Goal: Information Seeking & Learning: Learn about a topic

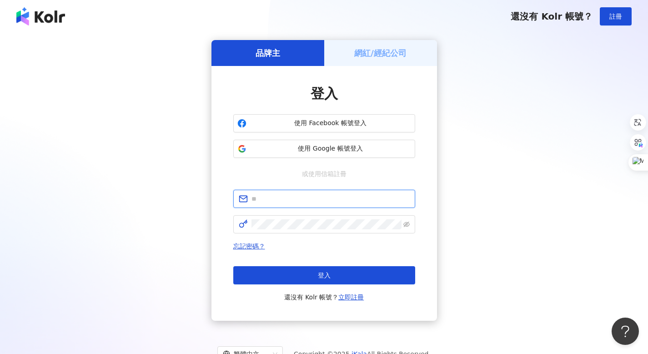
click at [273, 195] on input "text" at bounding box center [331, 199] width 158 height 10
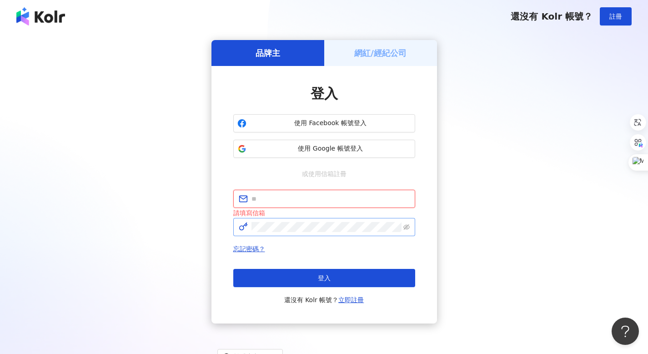
type input "**********"
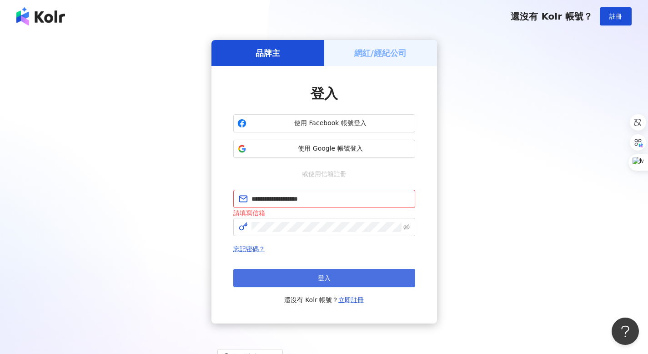
click at [273, 201] on button "登入" at bounding box center [324, 278] width 182 height 18
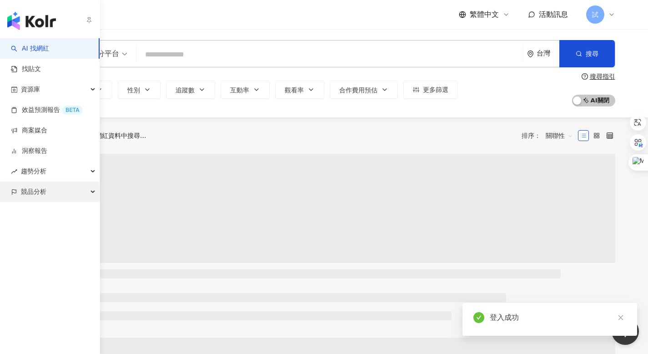
click at [40, 198] on span "競品分析" at bounding box center [33, 191] width 25 height 20
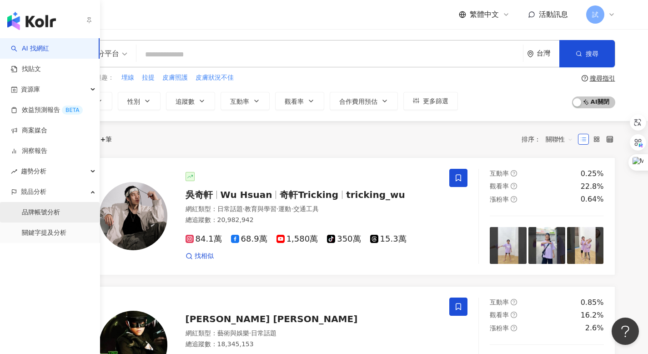
click at [60, 201] on link "品牌帳號分析" at bounding box center [41, 212] width 38 height 9
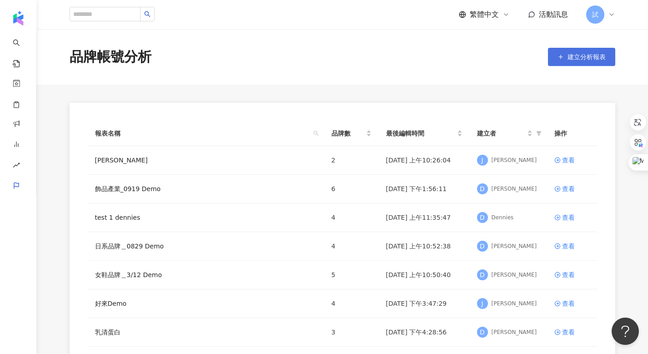
click at [273, 61] on button "建立分析報表" at bounding box center [581, 57] width 67 height 18
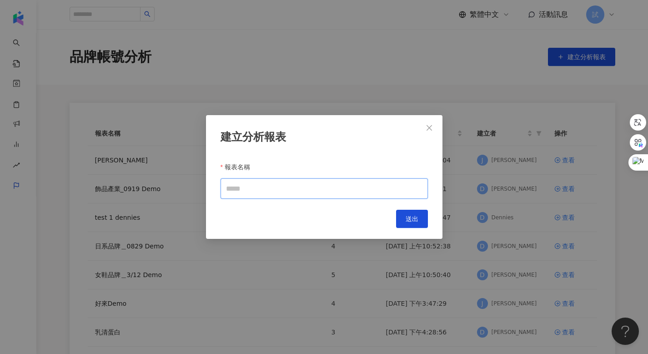
click at [252, 189] on input "報表名稱" at bounding box center [324, 188] width 207 height 20
click at [273, 129] on icon "close" at bounding box center [429, 127] width 5 height 5
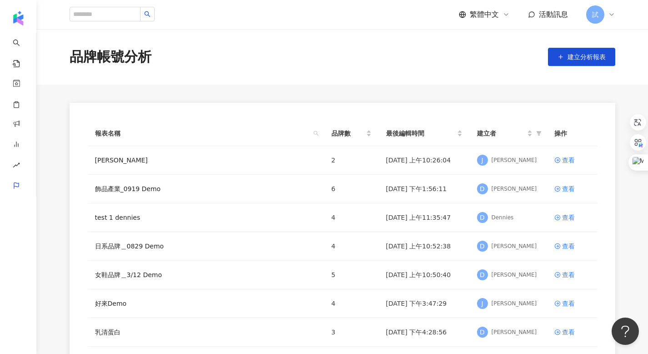
click at [273, 16] on icon at bounding box center [611, 14] width 7 height 7
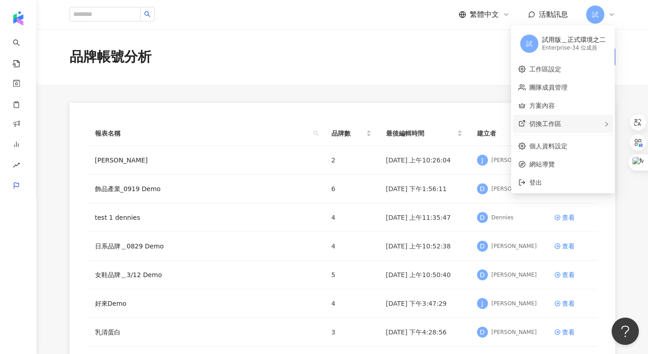
click at [273, 125] on span "切換工作區" at bounding box center [545, 123] width 32 height 7
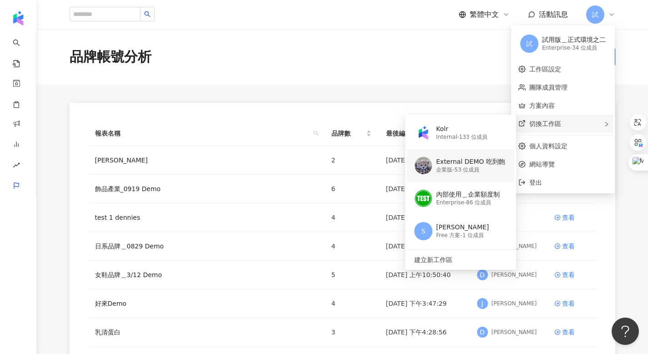
click at [273, 172] on div "企業版 - 53 位成員" at bounding box center [470, 170] width 69 height 8
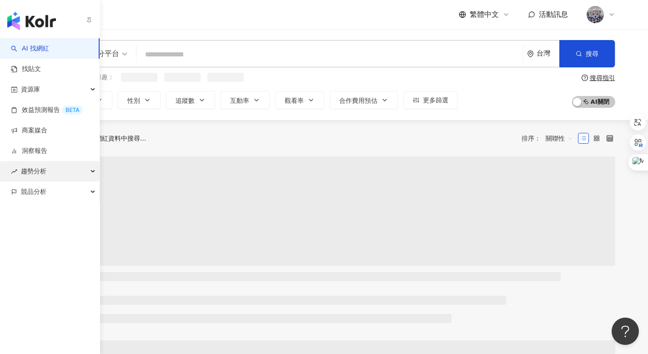
click at [42, 169] on span "趨勢分析" at bounding box center [33, 171] width 25 height 20
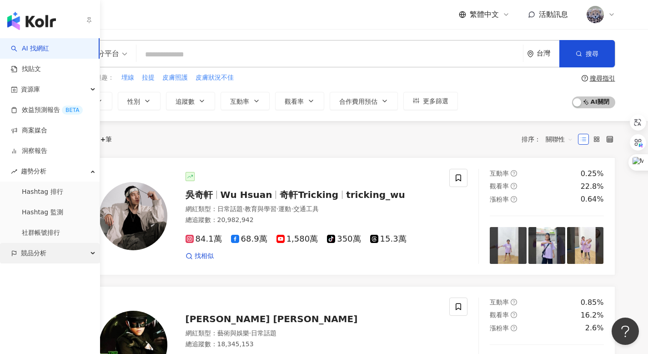
click at [39, 201] on span "競品分析" at bounding box center [33, 253] width 25 height 20
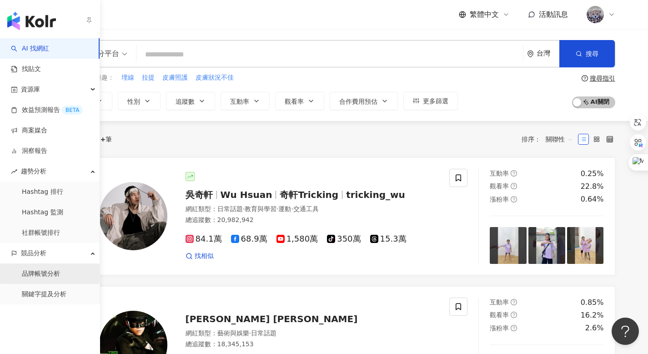
click at [58, 201] on link "品牌帳號分析" at bounding box center [41, 273] width 38 height 9
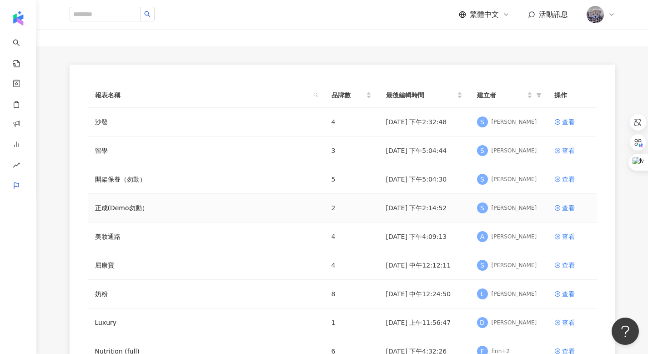
scroll to position [52, 0]
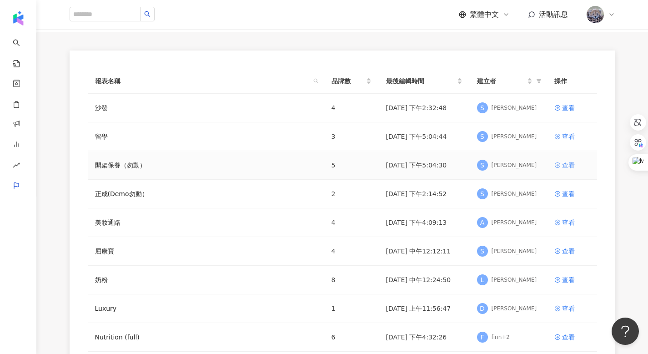
click at [273, 166] on div "查看" at bounding box center [568, 165] width 13 height 10
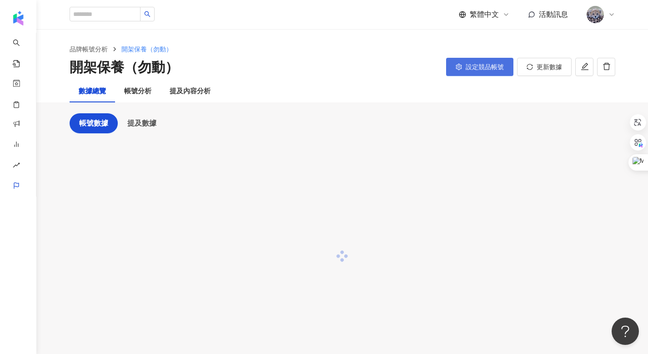
click at [273, 68] on span "設定競品帳號" at bounding box center [485, 66] width 38 height 7
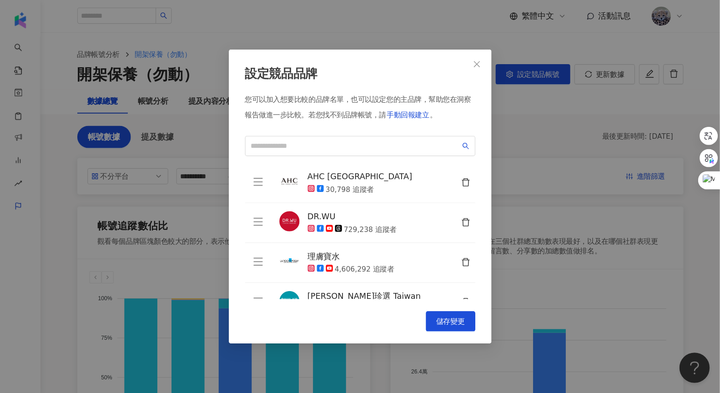
scroll to position [3, 0]
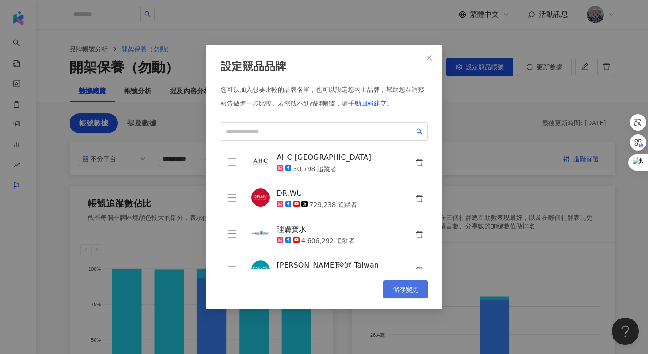
click at [273, 201] on span "儲存變更" at bounding box center [405, 289] width 25 height 7
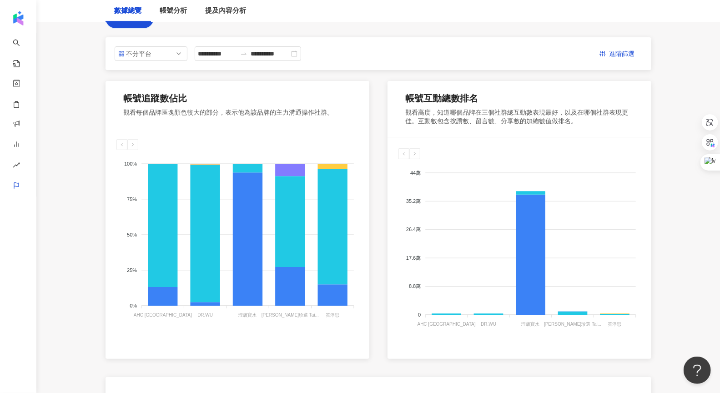
scroll to position [105, 0]
click at [183, 17] on div "帳號分析" at bounding box center [173, 11] width 45 height 22
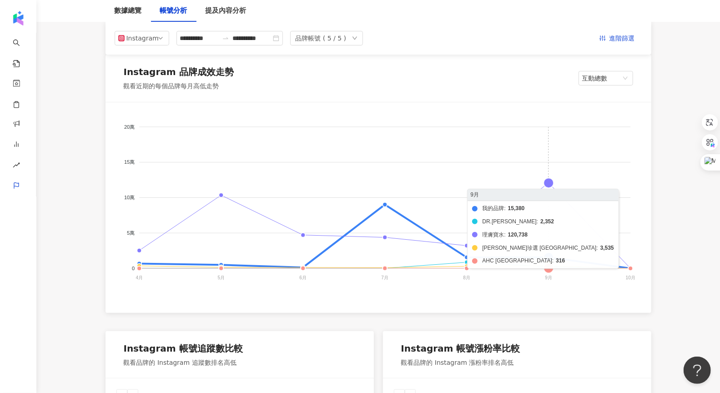
scroll to position [122, 0]
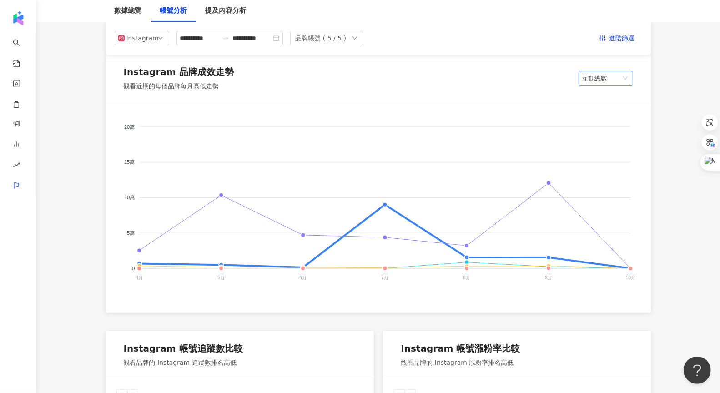
click at [273, 84] on span "互動總數" at bounding box center [605, 78] width 47 height 14
click at [273, 97] on div "內容數" at bounding box center [606, 96] width 40 height 10
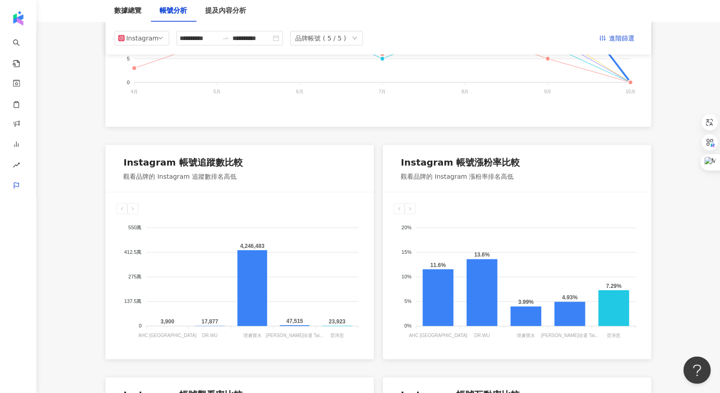
scroll to position [60, 0]
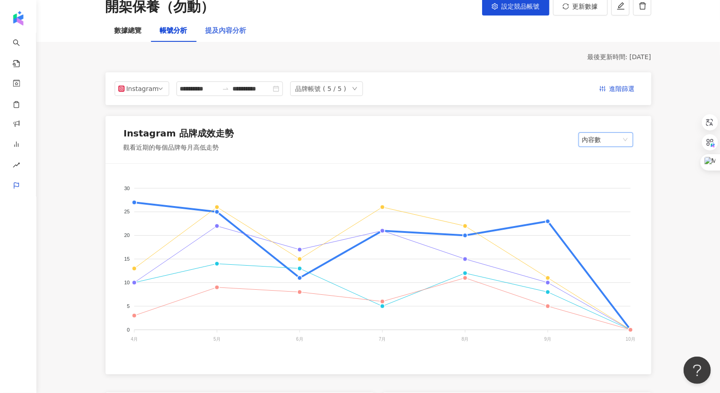
click at [233, 36] on div "提及內容分析" at bounding box center [226, 31] width 59 height 22
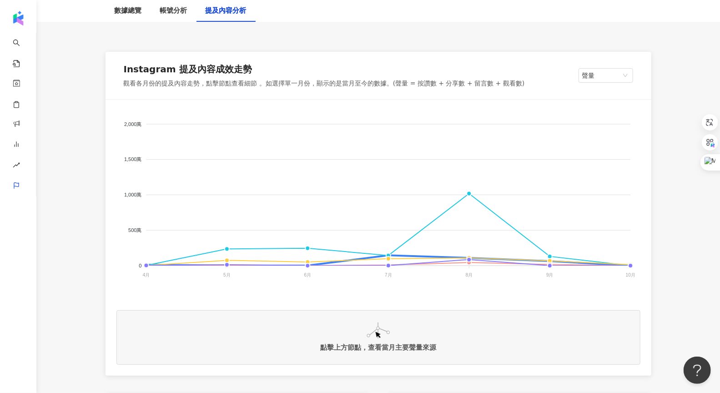
scroll to position [125, 0]
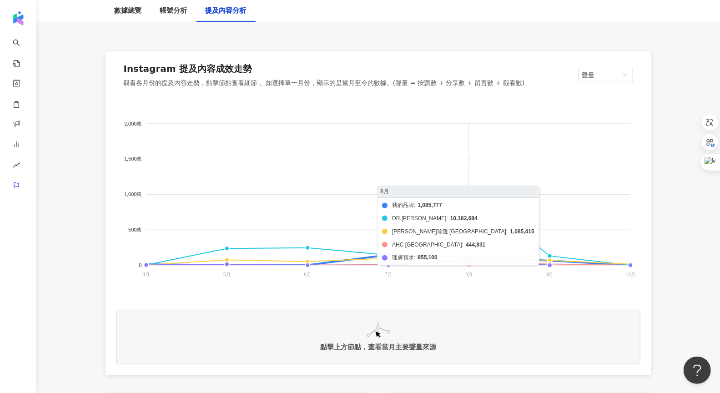
click at [273, 191] on foreignobject "我的品牌 DR.WU 寶拉珍選 Taiwan AHC Taiwan 理膚寶水" at bounding box center [378, 201] width 524 height 182
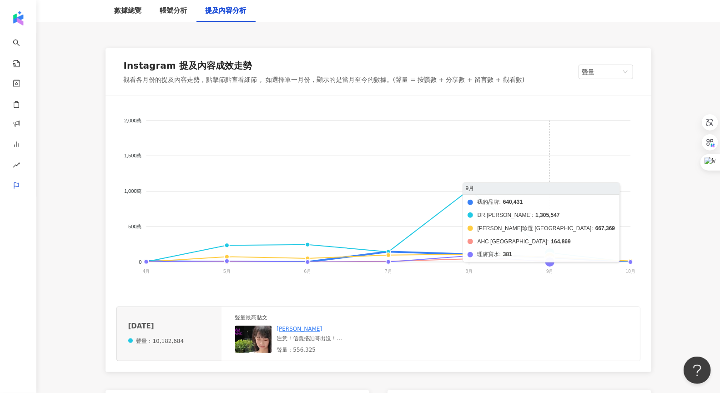
scroll to position [129, 0]
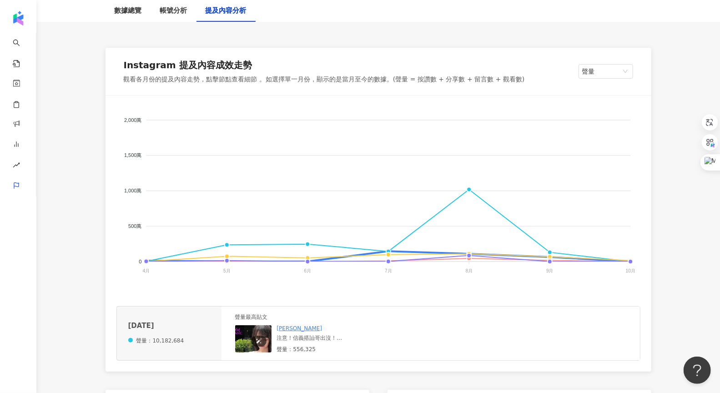
click at [249, 201] on img at bounding box center [280, 370] width 91 height 91
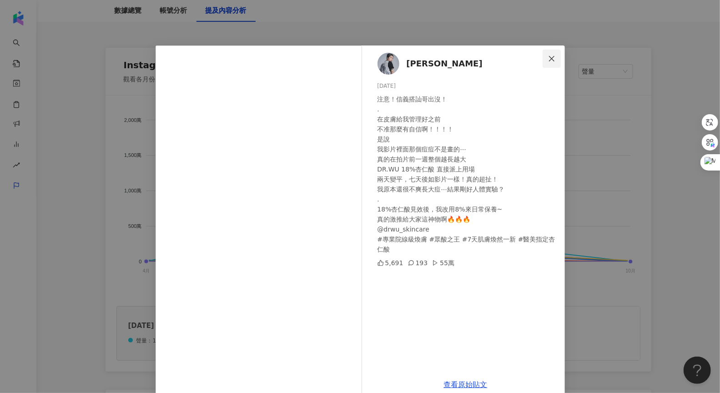
click at [273, 58] on icon "close" at bounding box center [551, 58] width 7 height 7
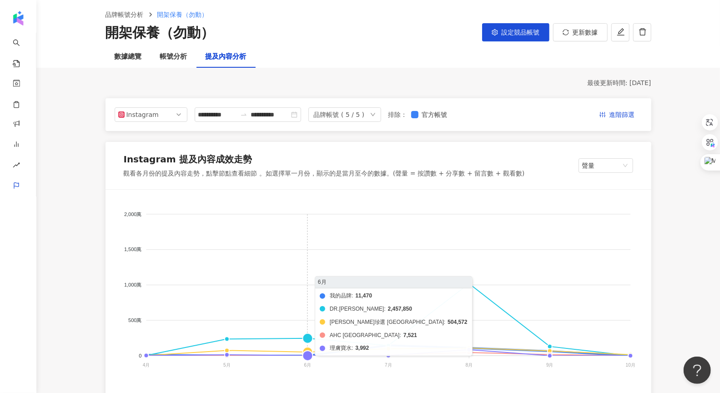
scroll to position [0, 0]
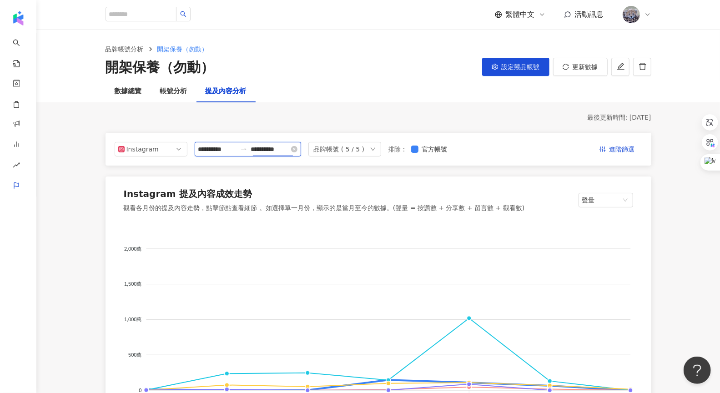
click at [273, 150] on input "**********" at bounding box center [270, 149] width 38 height 10
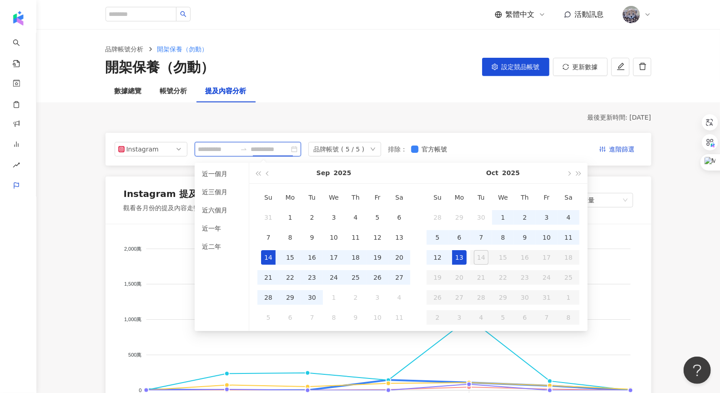
type input "**********"
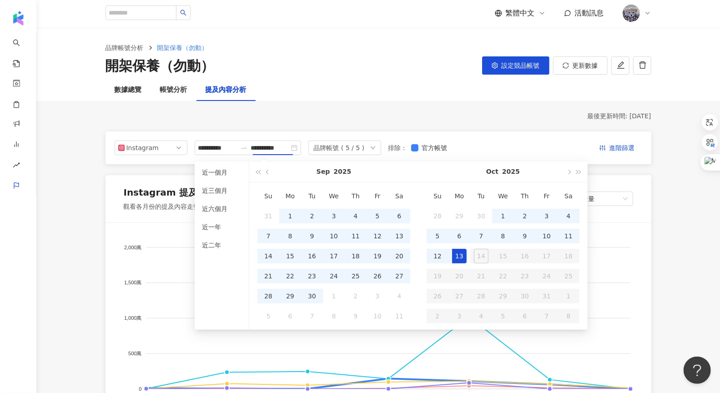
click at [273, 86] on div "數據總覽 帳號分析 提及內容分析" at bounding box center [378, 90] width 582 height 22
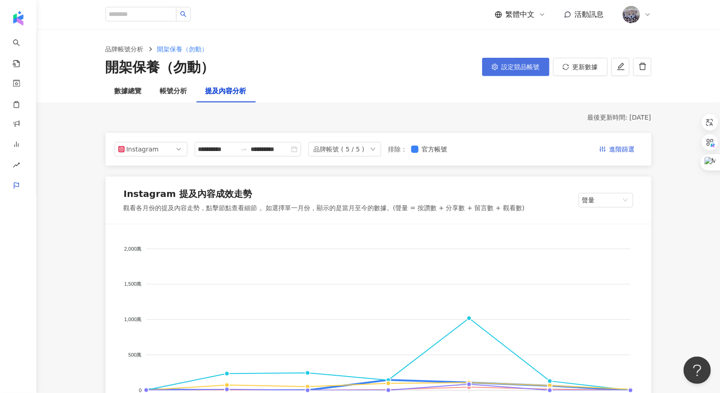
click at [273, 65] on span "設定競品帳號" at bounding box center [521, 66] width 38 height 7
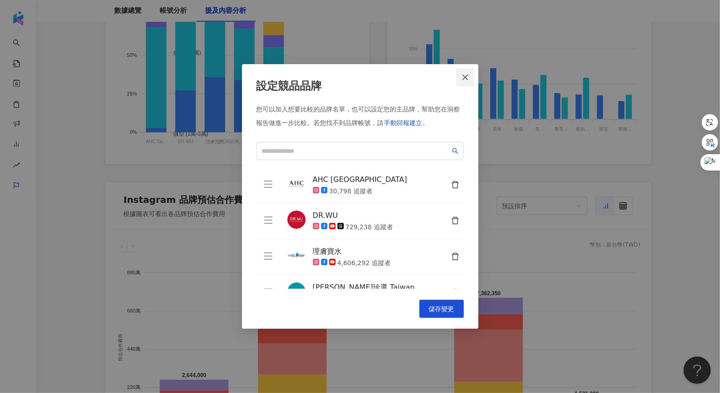
click at [273, 83] on button "Close" at bounding box center [465, 77] width 18 height 18
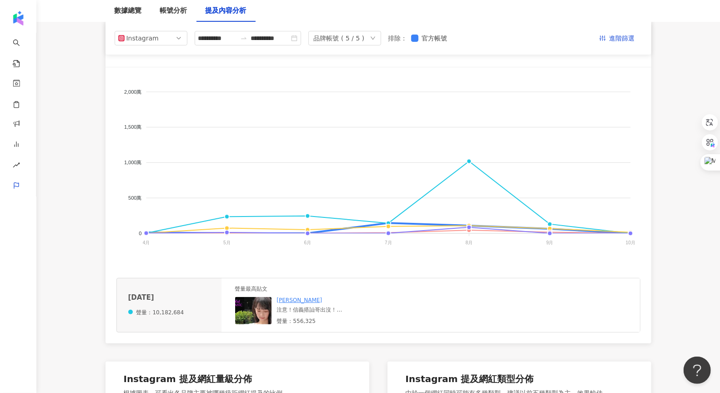
scroll to position [16, 0]
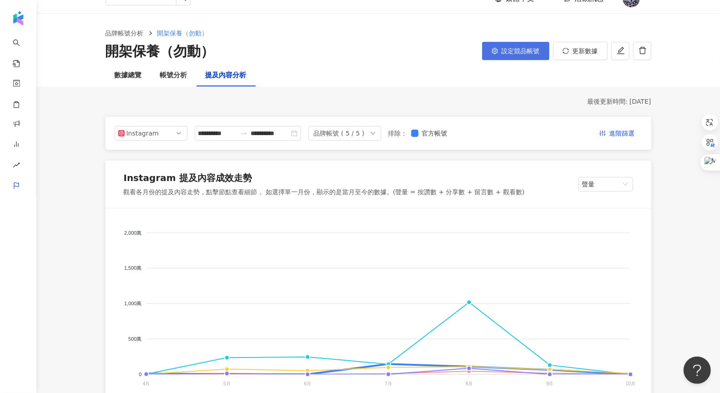
click at [273, 55] on button "設定競品帳號" at bounding box center [515, 51] width 67 height 18
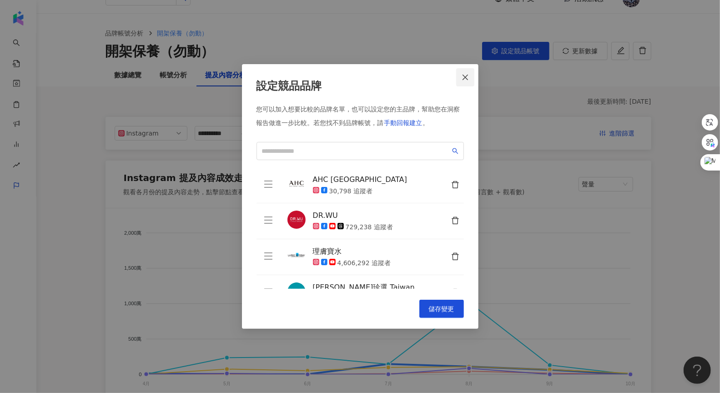
click at [273, 75] on icon "close" at bounding box center [465, 77] width 7 height 7
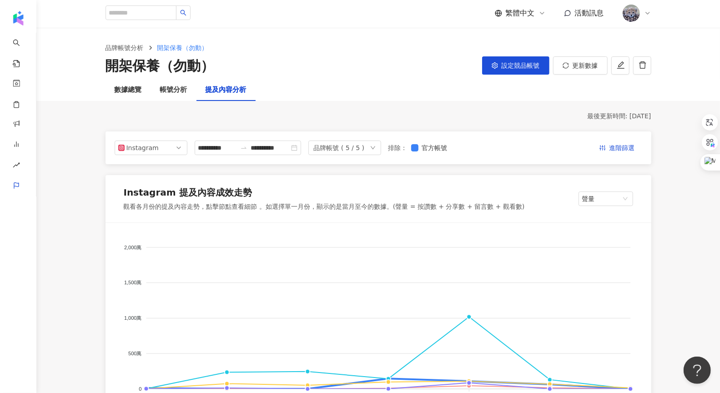
scroll to position [0, 0]
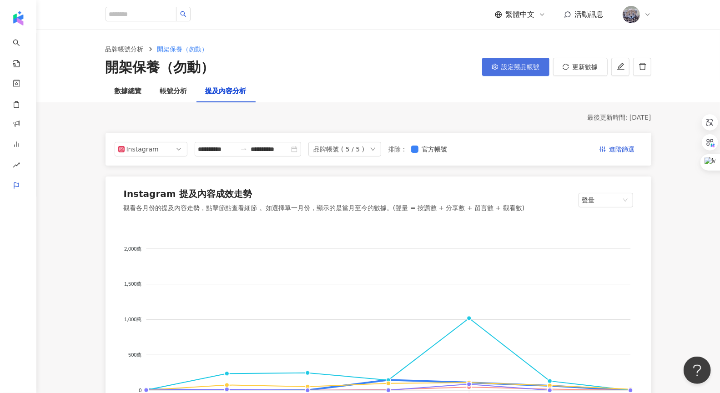
click at [273, 64] on span "設定競品帳號" at bounding box center [521, 66] width 38 height 7
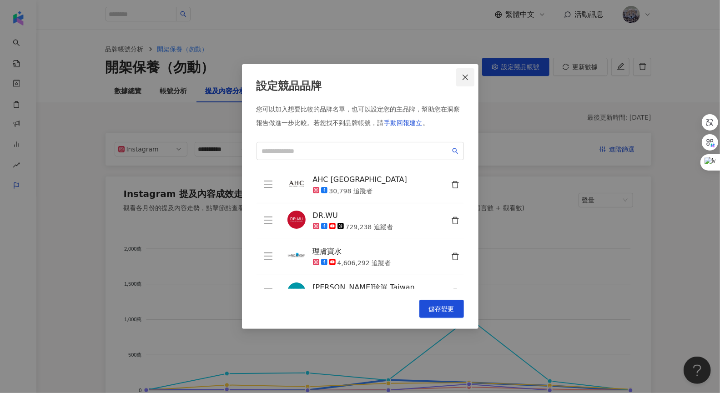
click at [273, 75] on span "Close" at bounding box center [465, 77] width 18 height 7
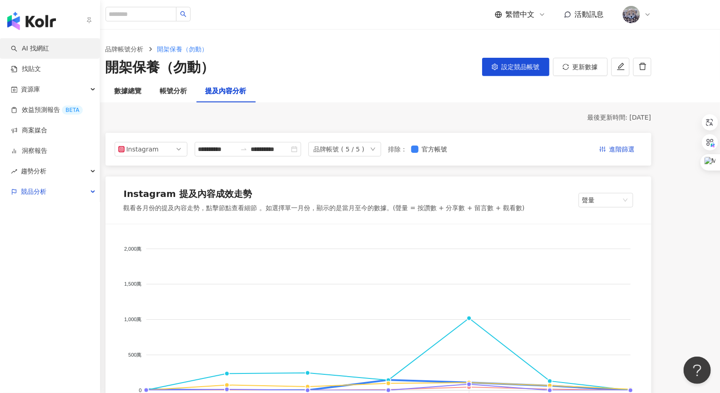
click at [37, 52] on link "AI 找網紅" at bounding box center [30, 48] width 38 height 9
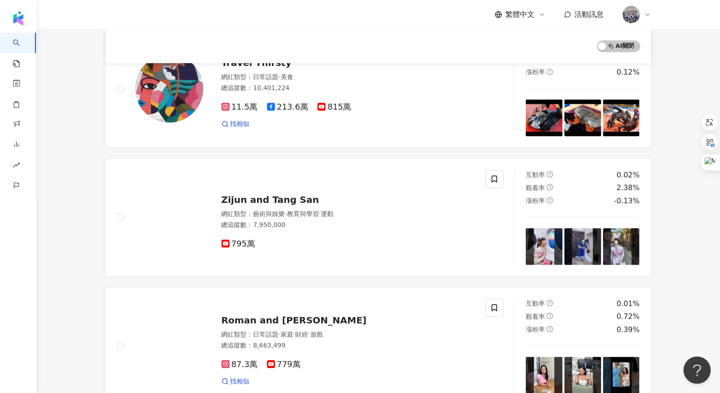
scroll to position [1496, 0]
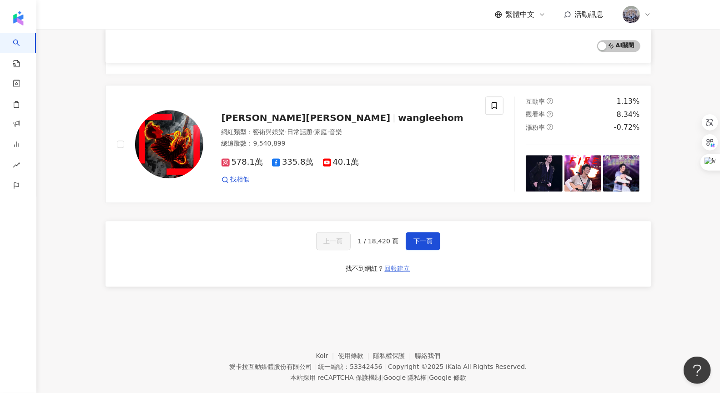
click at [273, 201] on span "回報建立" at bounding box center [397, 268] width 25 height 7
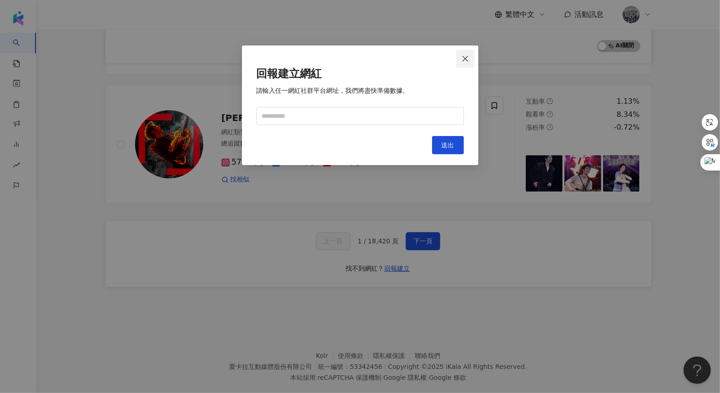
click at [273, 65] on button "Close" at bounding box center [465, 59] width 18 height 18
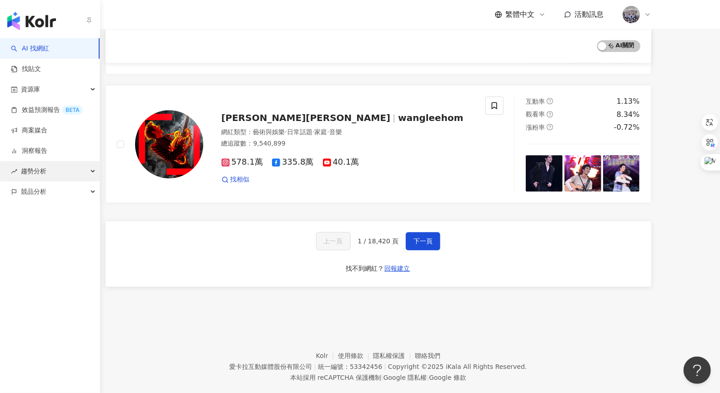
click at [44, 174] on span "趨勢分析" at bounding box center [33, 171] width 25 height 20
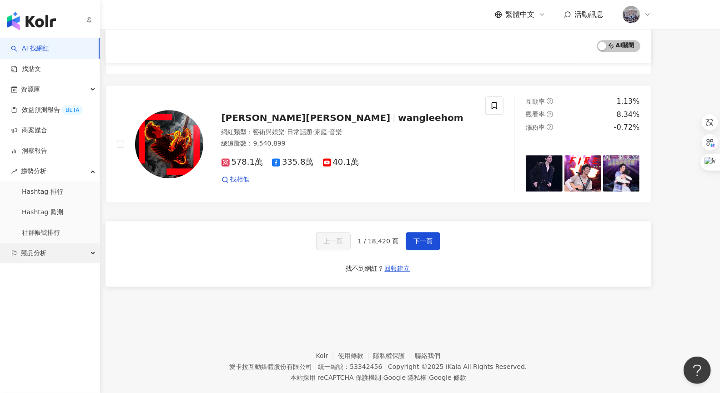
click at [26, 201] on span "競品分析" at bounding box center [33, 253] width 25 height 20
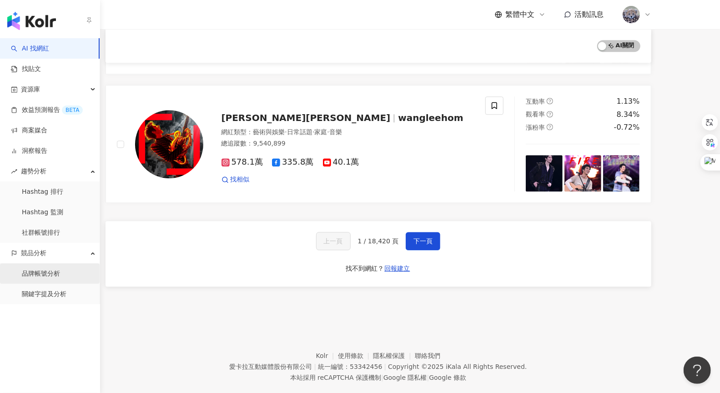
click at [51, 201] on link "品牌帳號分析" at bounding box center [41, 273] width 38 height 9
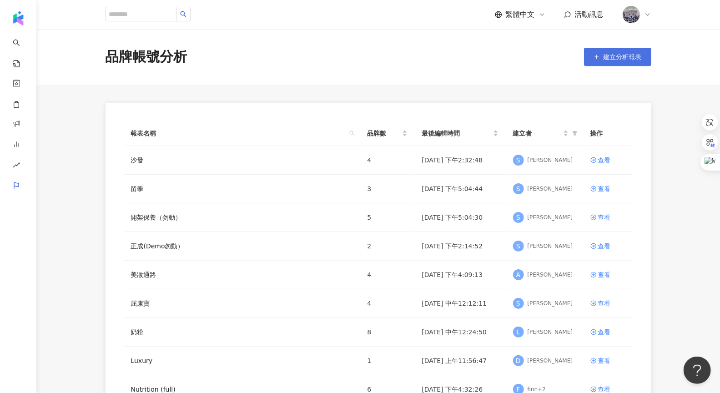
click at [273, 56] on icon "button" at bounding box center [597, 57] width 6 height 6
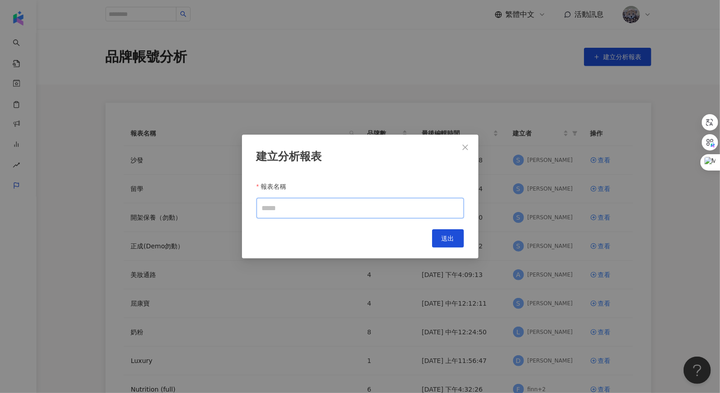
click at [273, 201] on input "報表名稱" at bounding box center [360, 208] width 207 height 20
type input "*"
type input "**"
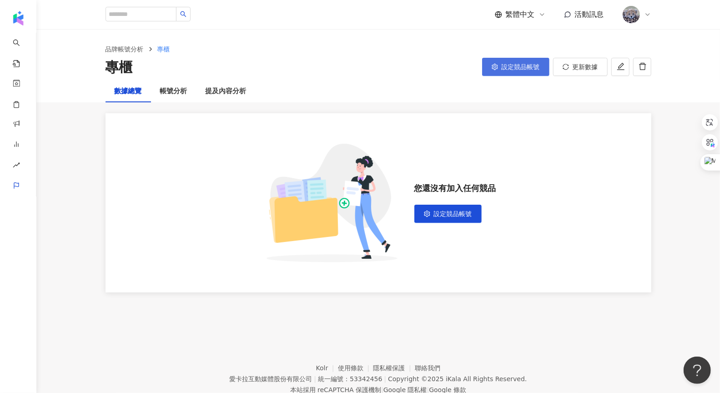
click at [273, 72] on button "設定競品帳號" at bounding box center [515, 67] width 67 height 18
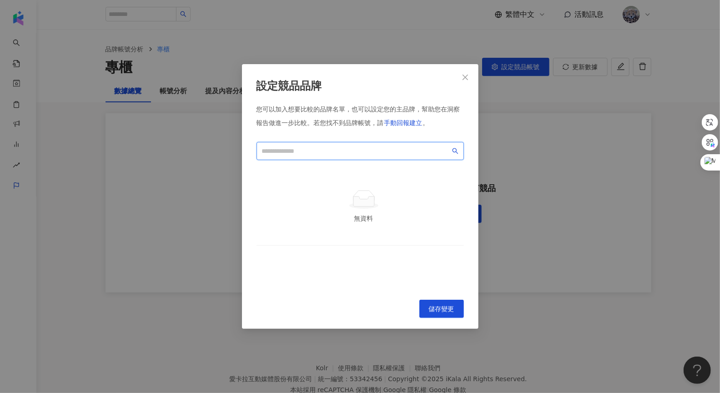
click at [273, 147] on input "search" at bounding box center [356, 151] width 188 height 10
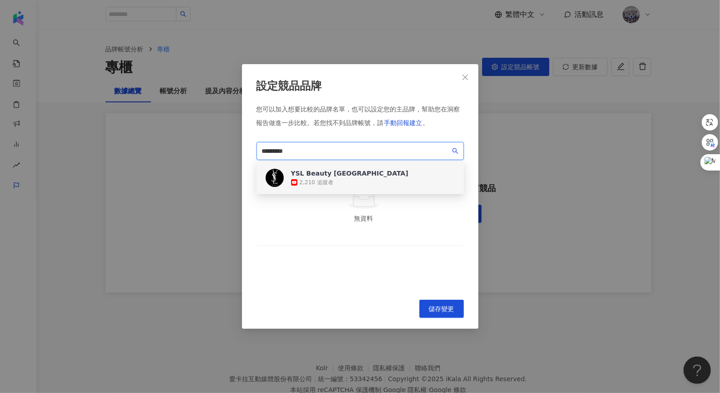
scroll to position [2, 0]
click at [273, 179] on div "YSL Beauty Taiwan 2,210 追蹤者" at bounding box center [360, 177] width 207 height 33
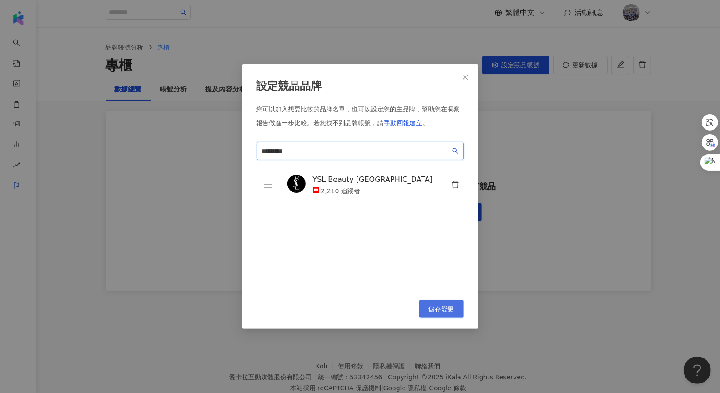
type input "*********"
click at [273, 201] on span "儲存變更" at bounding box center [441, 308] width 25 height 7
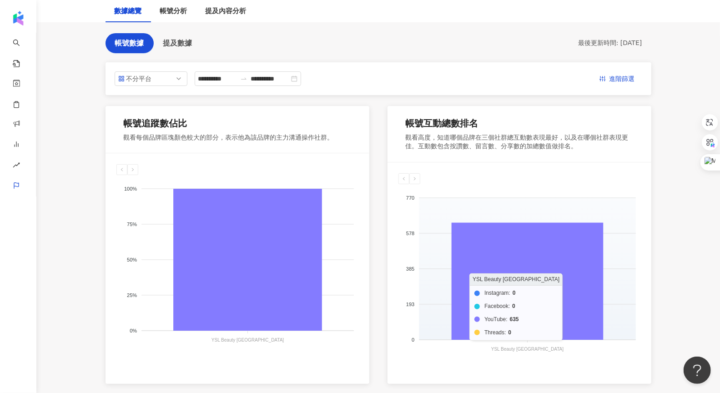
scroll to position [42, 0]
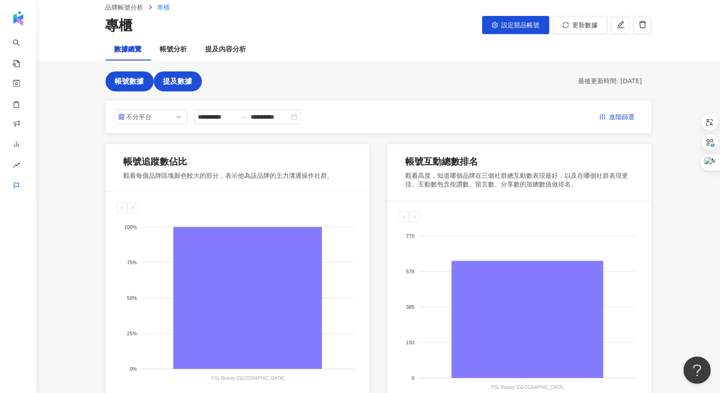
click at [190, 76] on button "提及數據" at bounding box center [178, 81] width 48 height 20
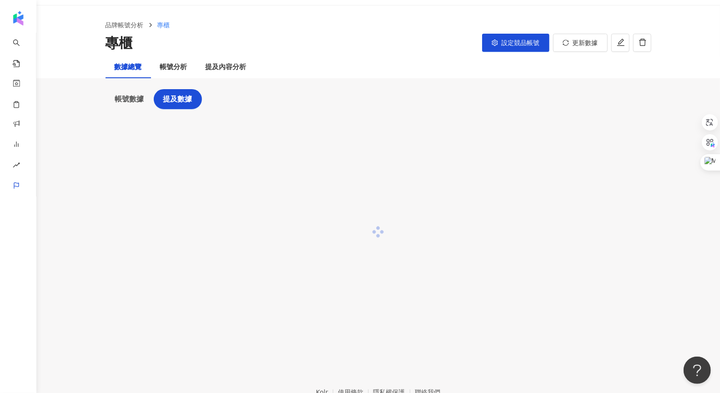
scroll to position [23, 0]
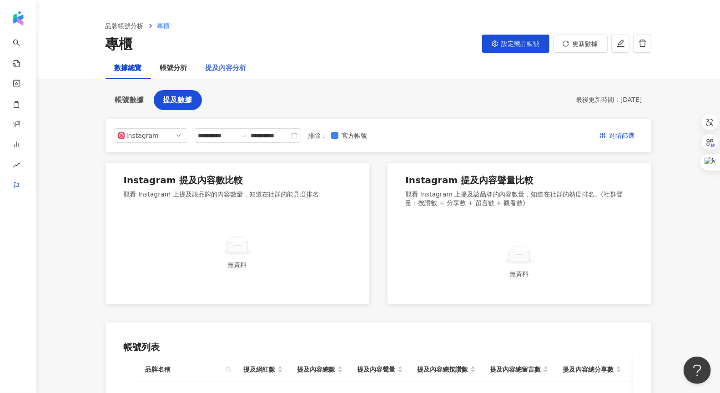
click at [235, 75] on div "提及內容分析" at bounding box center [226, 68] width 59 height 22
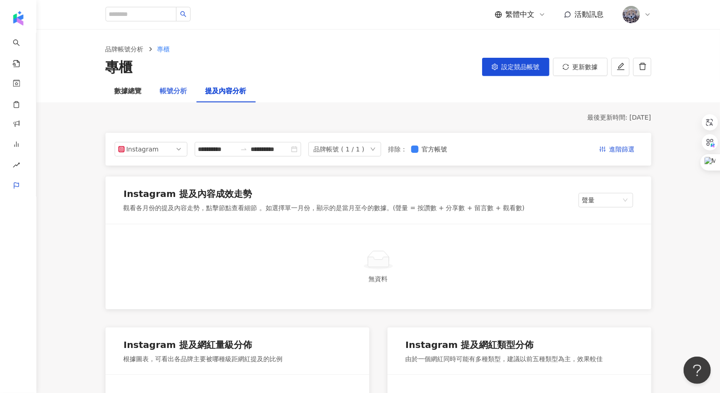
click at [191, 87] on div "帳號分析" at bounding box center [173, 92] width 45 height 22
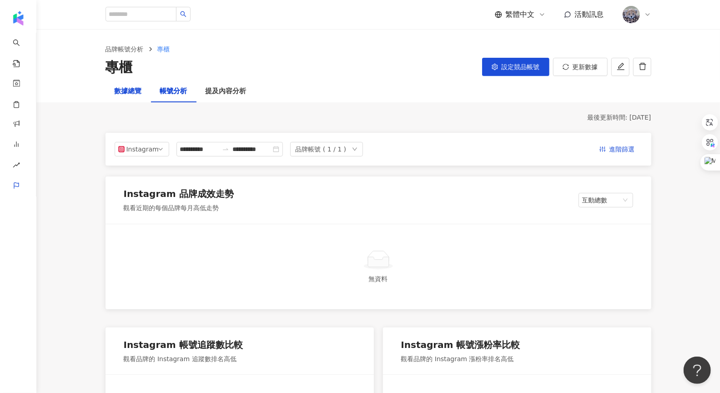
click at [126, 91] on div "數據總覽" at bounding box center [128, 91] width 27 height 11
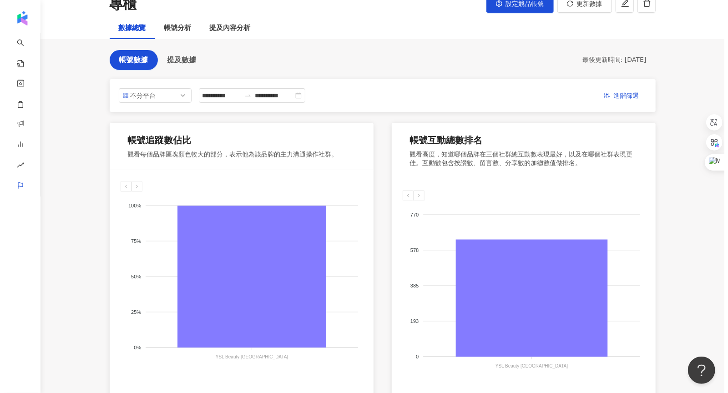
scroll to position [45, 0]
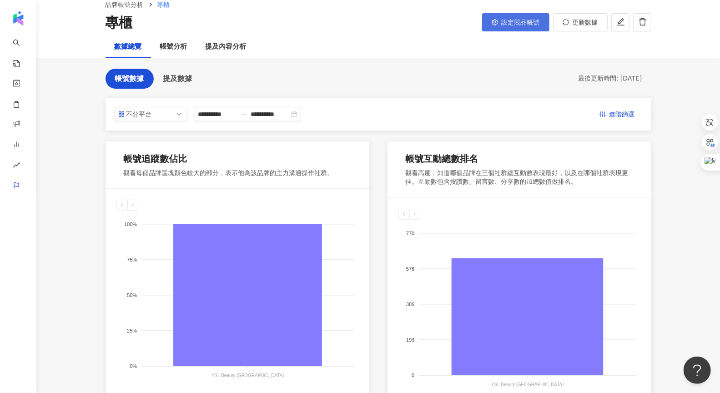
click at [273, 24] on span "設定競品帳號" at bounding box center [521, 22] width 38 height 7
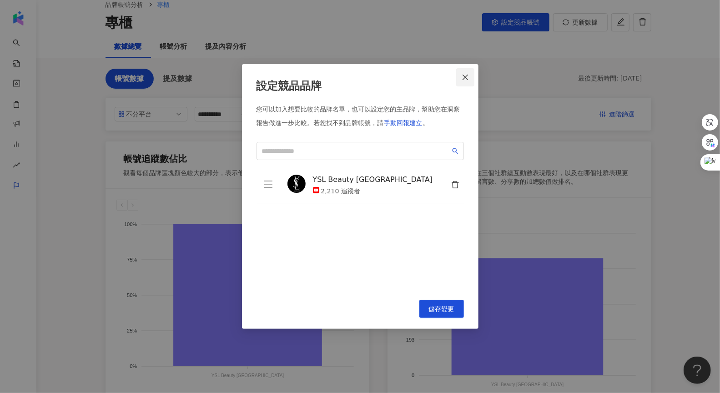
click at [273, 77] on icon "close" at bounding box center [465, 77] width 7 height 7
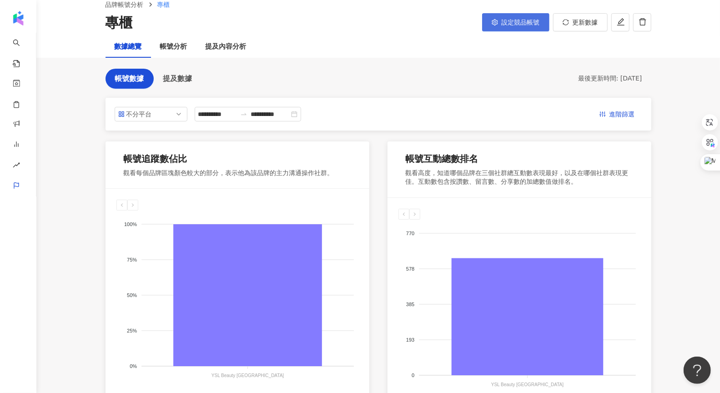
click at [273, 25] on button "設定競品帳號" at bounding box center [515, 22] width 67 height 18
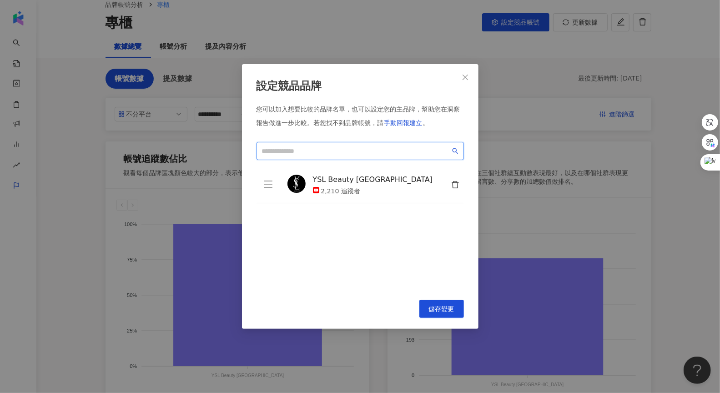
click at [273, 150] on input "search" at bounding box center [356, 151] width 188 height 10
paste input "**********"
type input "**********"
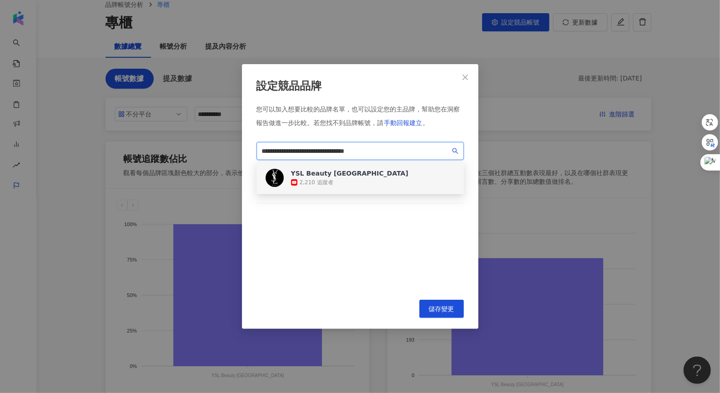
drag, startPoint x: 409, startPoint y: 149, endPoint x: 220, endPoint y: 149, distance: 189.7
click at [220, 149] on div "**********" at bounding box center [360, 196] width 720 height 393
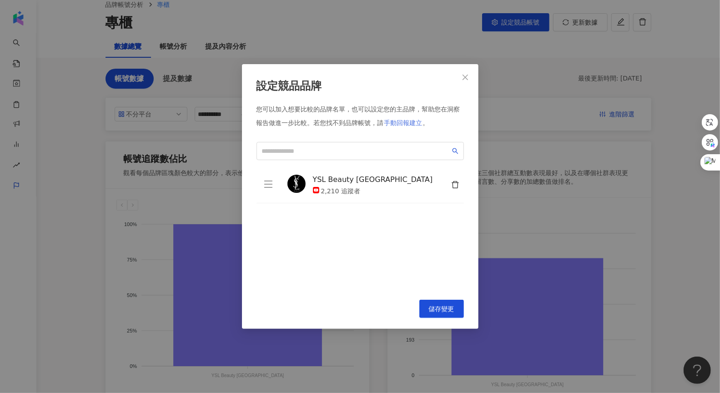
click at [273, 121] on span "手動回報建立" at bounding box center [403, 122] width 38 height 7
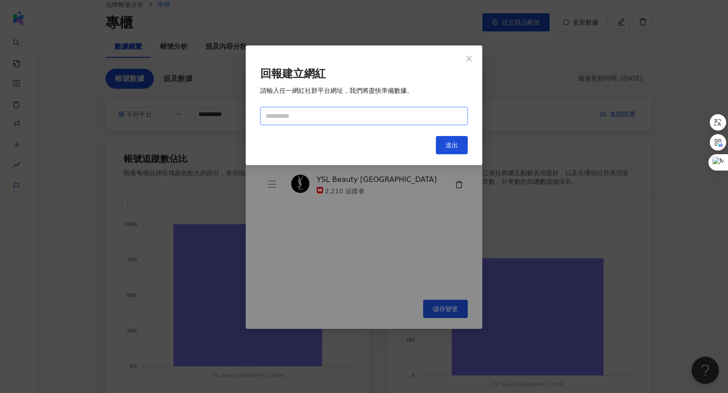
click at [273, 117] on input "text" at bounding box center [363, 116] width 207 height 18
paste input "**********"
type input "**********"
click at [273, 145] on span "送出" at bounding box center [451, 144] width 13 height 7
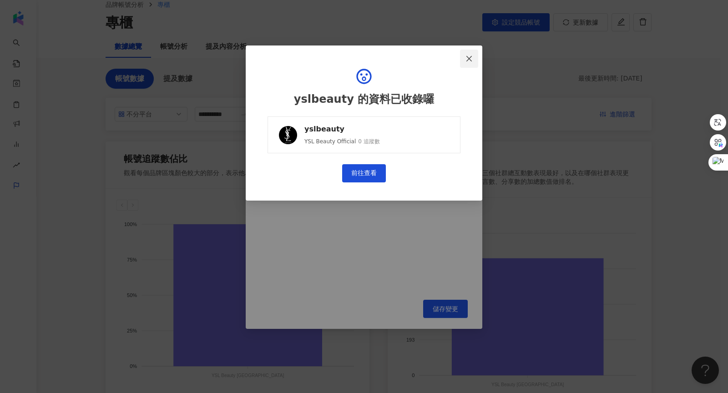
click at [273, 59] on icon "close" at bounding box center [468, 58] width 7 height 7
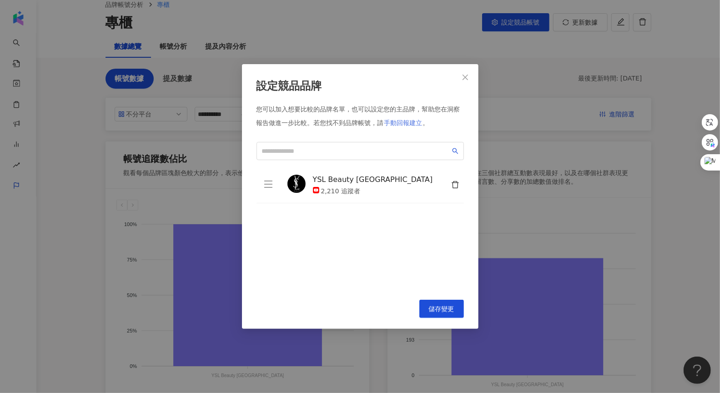
click at [273, 121] on span "手動回報建立" at bounding box center [403, 122] width 38 height 7
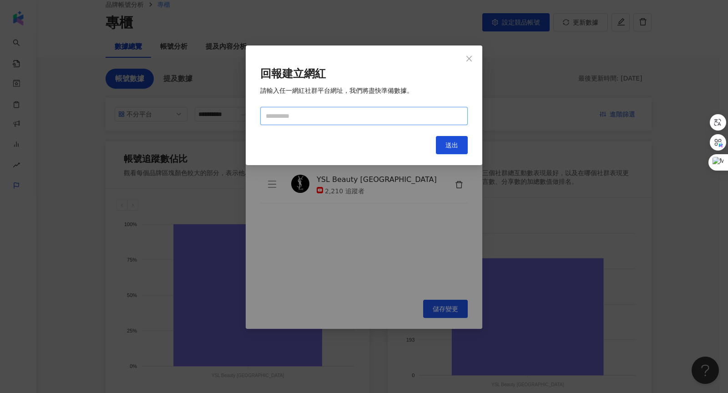
click at [273, 118] on input "text" at bounding box center [363, 116] width 207 height 18
paste input "**********"
type input "**********"
drag, startPoint x: 429, startPoint y: 118, endPoint x: 212, endPoint y: 113, distance: 217.5
click at [212, 113] on div "**********" at bounding box center [364, 196] width 728 height 393
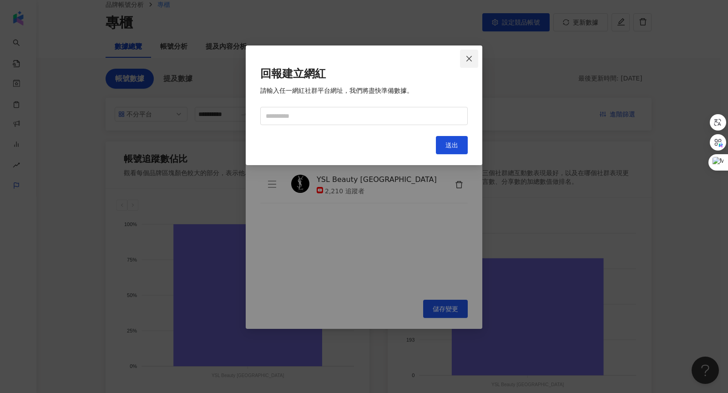
click at [273, 58] on span "Close" at bounding box center [469, 58] width 18 height 7
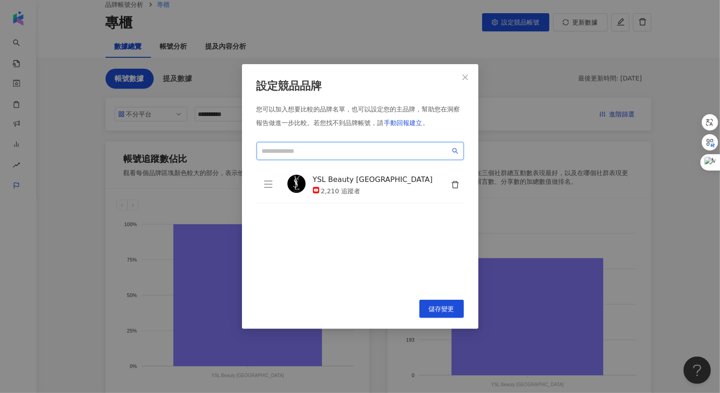
click at [273, 153] on input "search" at bounding box center [356, 151] width 188 height 10
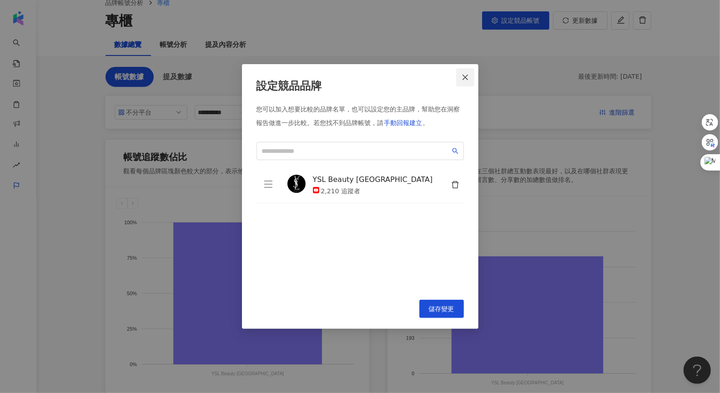
click at [273, 81] on icon "close" at bounding box center [465, 77] width 7 height 7
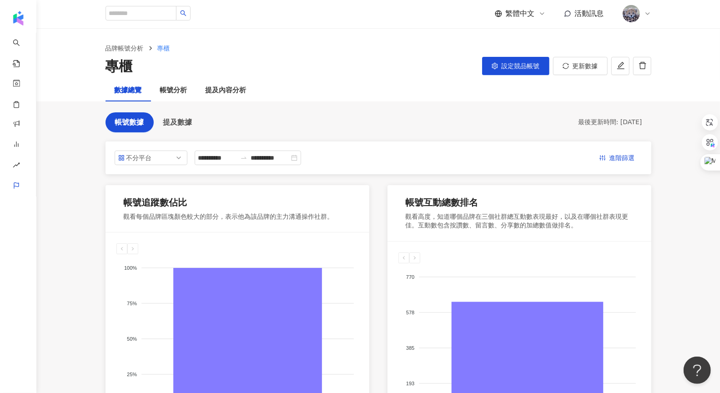
scroll to position [0, 0]
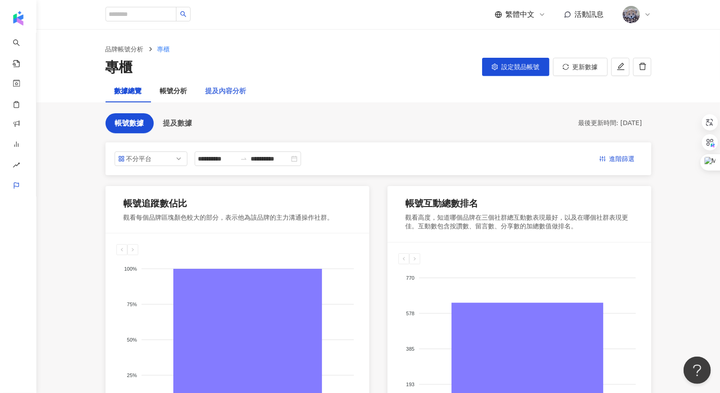
click at [228, 99] on div "提及內容分析" at bounding box center [226, 92] width 59 height 22
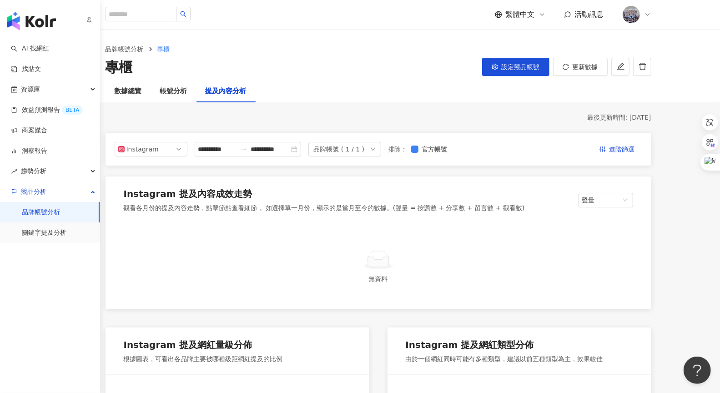
click at [42, 201] on link "品牌帳號分析" at bounding box center [41, 212] width 38 height 9
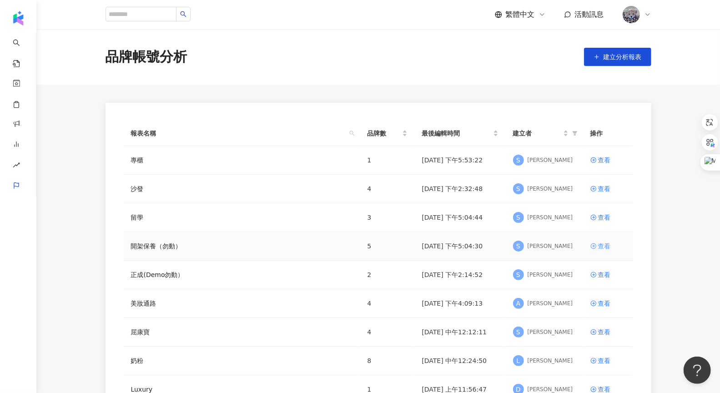
click at [273, 201] on link "查看" at bounding box center [607, 246] width 35 height 10
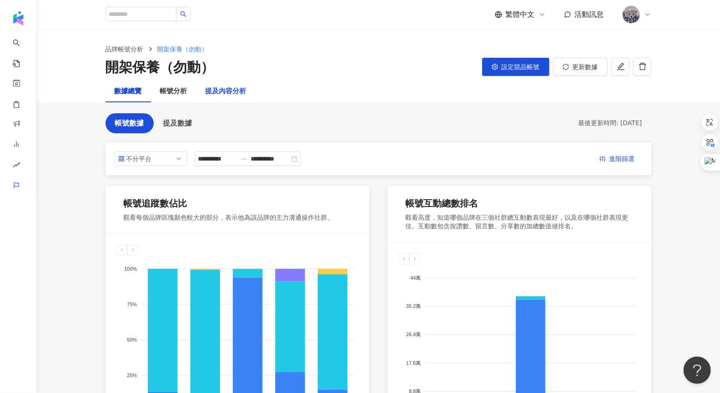
click at [218, 91] on div "提及內容分析" at bounding box center [226, 91] width 41 height 11
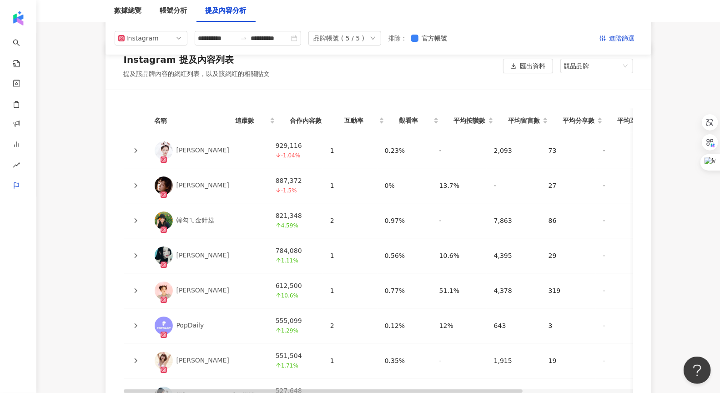
scroll to position [1958, 0]
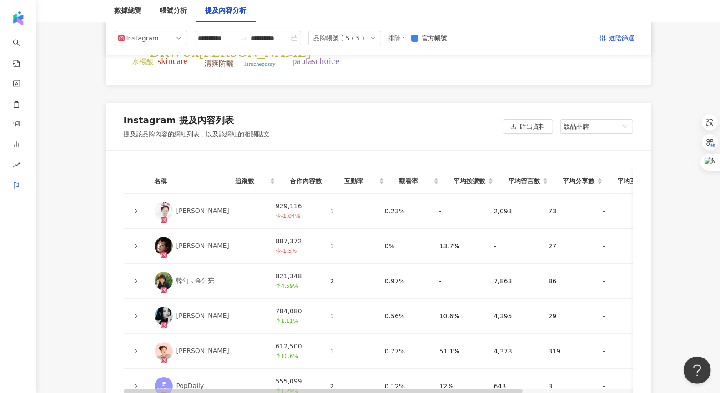
click at [133, 201] on icon at bounding box center [135, 210] width 5 height 5
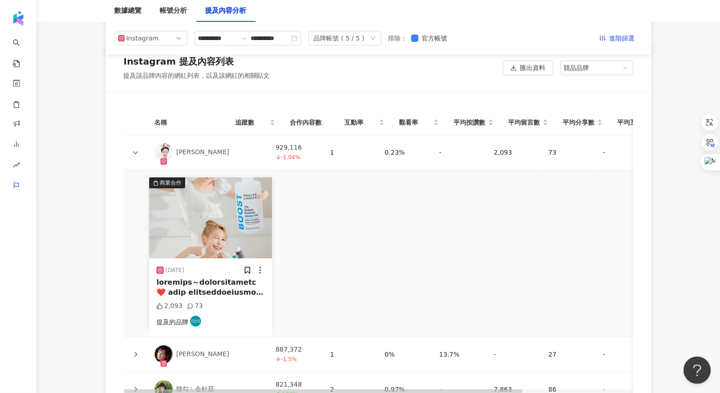
scroll to position [2014, 0]
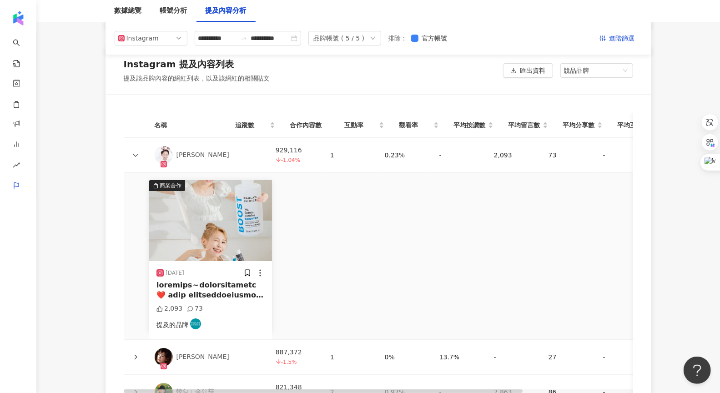
click at [133, 152] on icon at bounding box center [135, 154] width 5 height 5
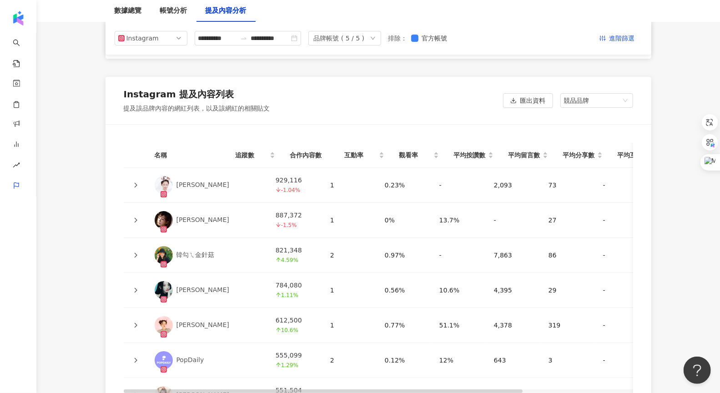
scroll to position [1976, 0]
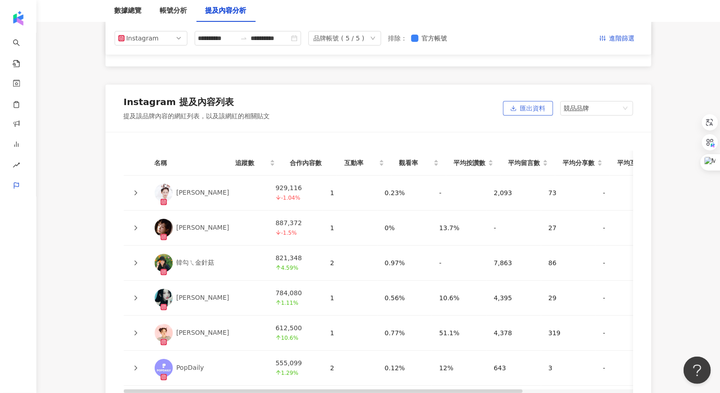
click at [273, 101] on span "匯出資料" at bounding box center [532, 108] width 25 height 15
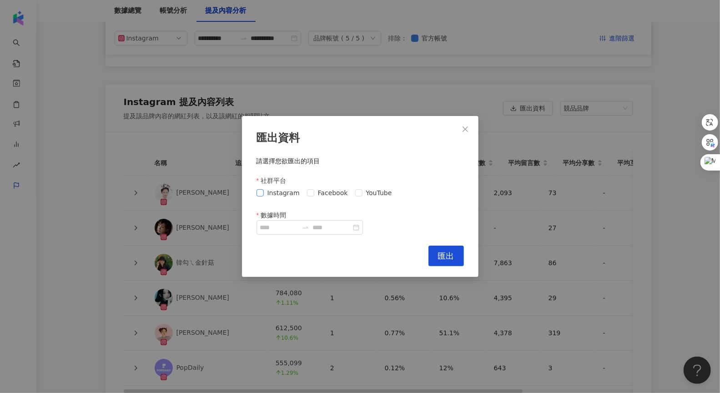
click at [264, 192] on span "Instagram" at bounding box center [284, 193] width 40 height 10
click at [273, 134] on button "Close" at bounding box center [465, 129] width 18 height 18
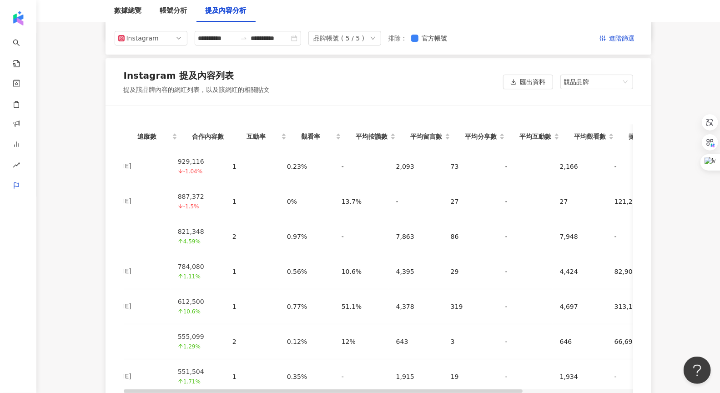
scroll to position [0, 0]
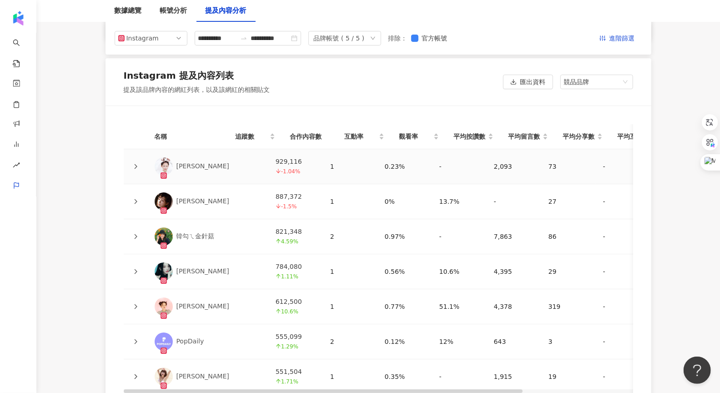
click at [136, 164] on icon at bounding box center [135, 166] width 5 height 5
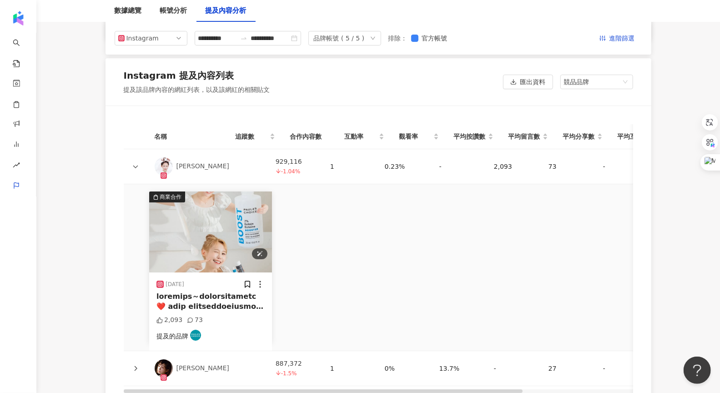
click at [218, 201] on img "button" at bounding box center [210, 232] width 123 height 81
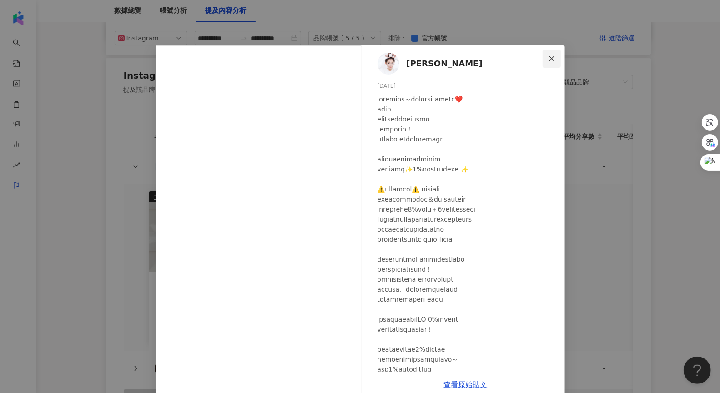
click at [273, 60] on icon "close" at bounding box center [551, 58] width 7 height 7
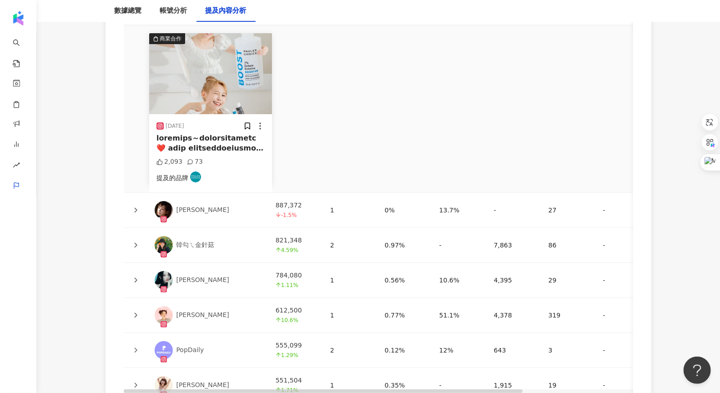
scroll to position [2163, 0]
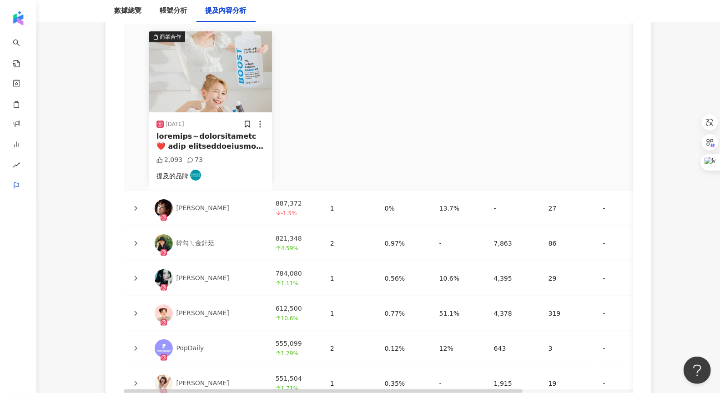
click at [136, 201] on icon at bounding box center [135, 208] width 5 height 5
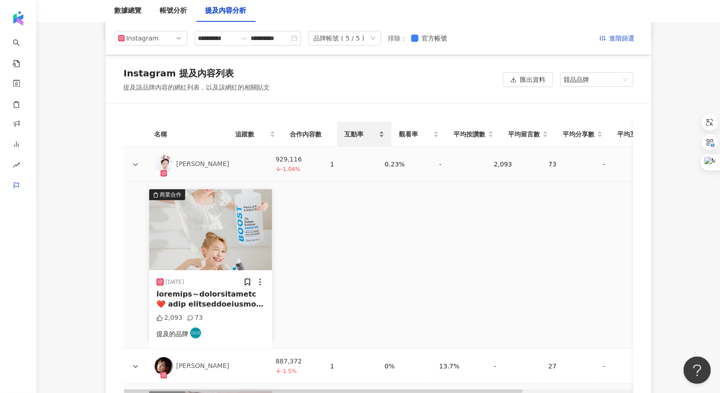
scroll to position [2005, 0]
click at [138, 161] on icon at bounding box center [135, 163] width 5 height 5
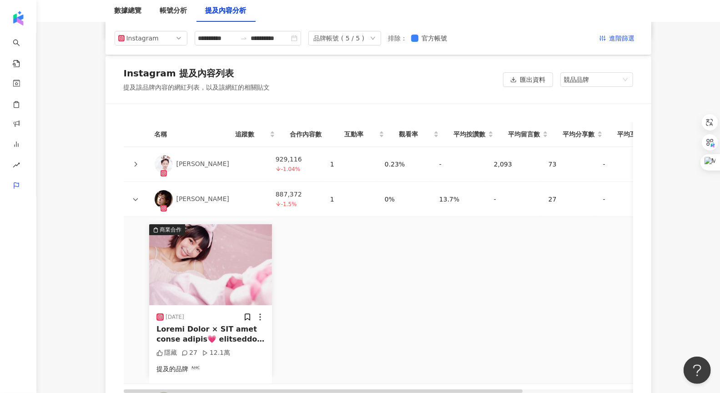
click at [139, 194] on div at bounding box center [135, 199] width 9 height 10
click at [136, 198] on icon at bounding box center [135, 199] width 5 height 3
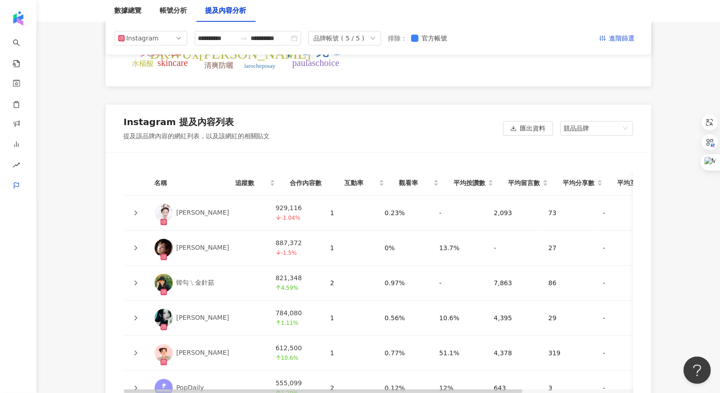
scroll to position [1954, 0]
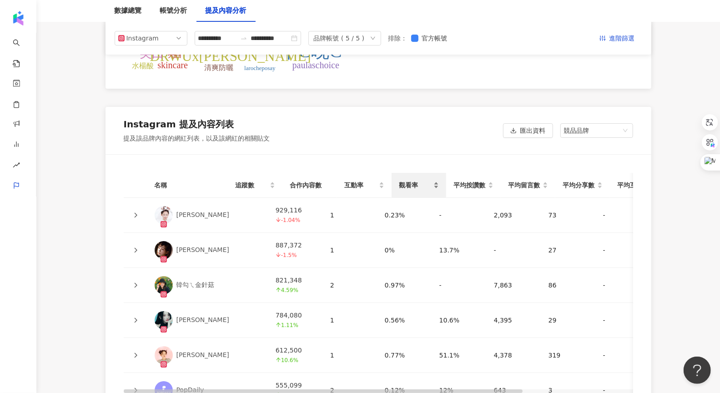
click at [273, 180] on span "觀看率" at bounding box center [415, 185] width 33 height 10
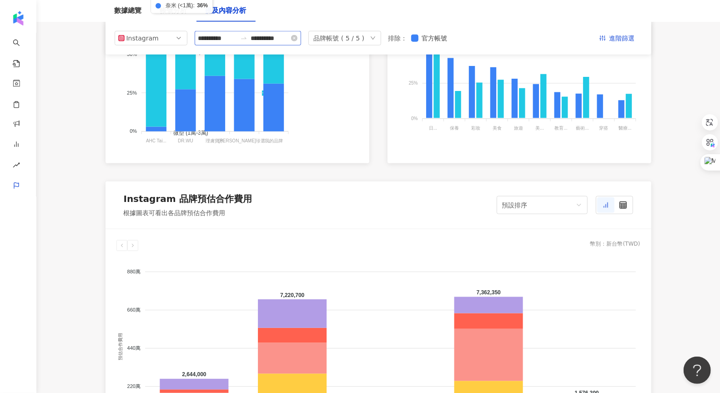
scroll to position [0, 0]
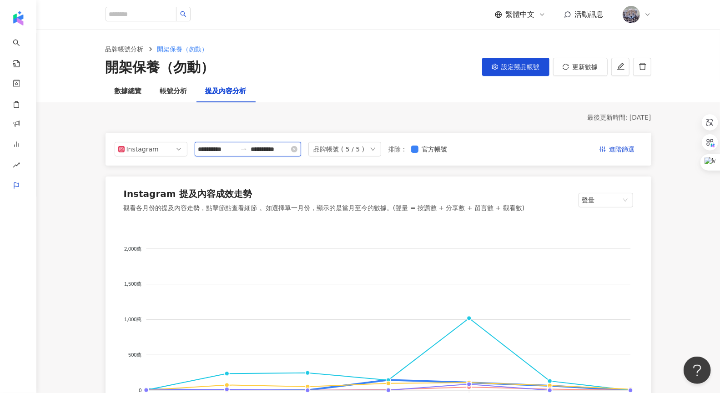
click at [235, 153] on input "**********" at bounding box center [217, 149] width 38 height 10
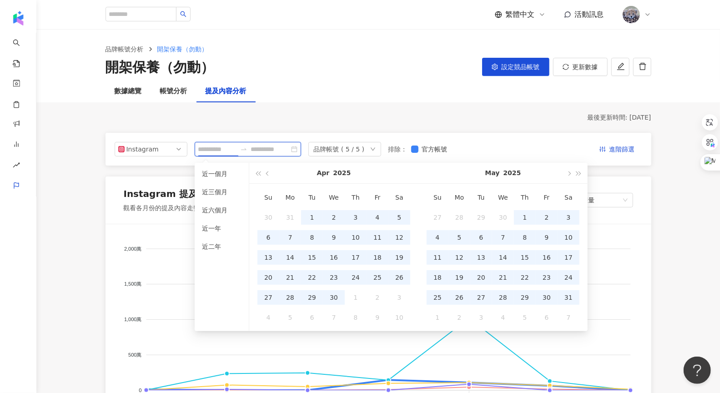
type input "**********"
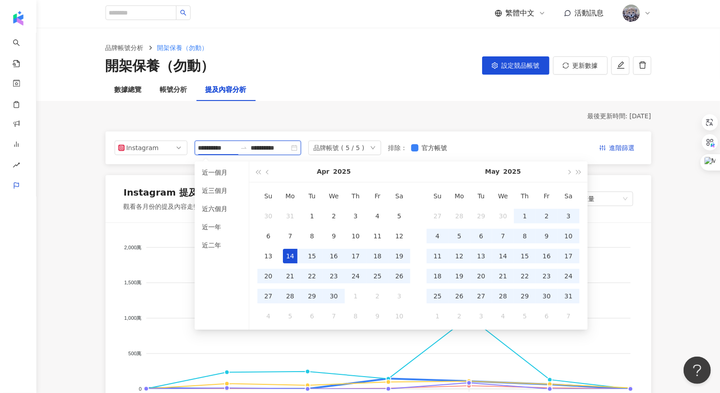
scroll to position [2, 0]
click at [273, 111] on div "最後更新時間: 2025/10/13" at bounding box center [379, 115] width 546 height 9
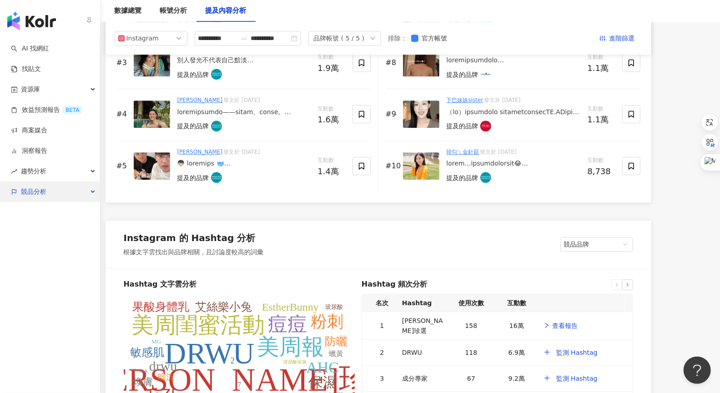
scroll to position [1536, 0]
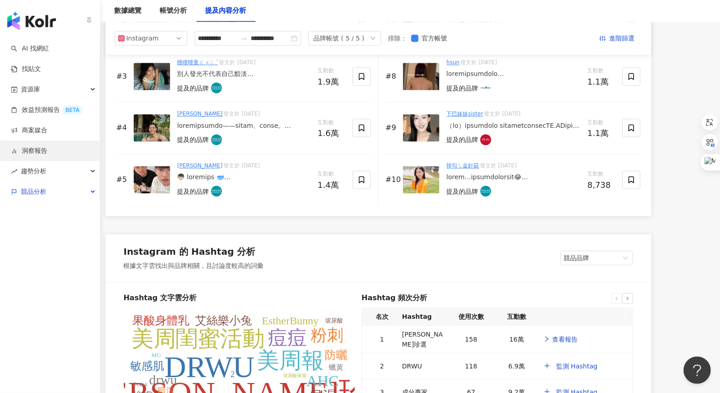
click at [40, 152] on link "洞察報告" at bounding box center [29, 150] width 36 height 9
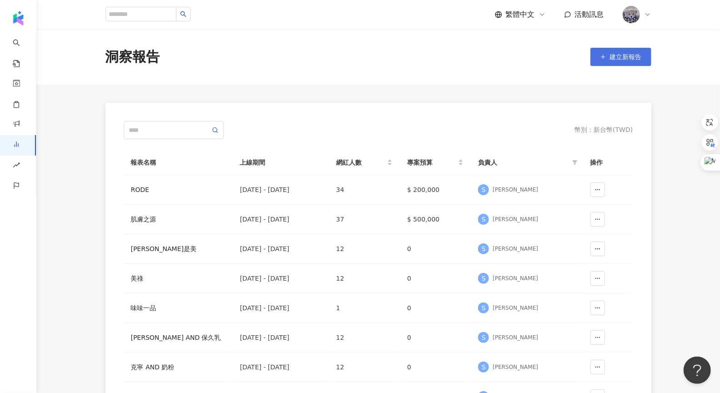
click at [273, 58] on span "建立新報告" at bounding box center [626, 56] width 32 height 7
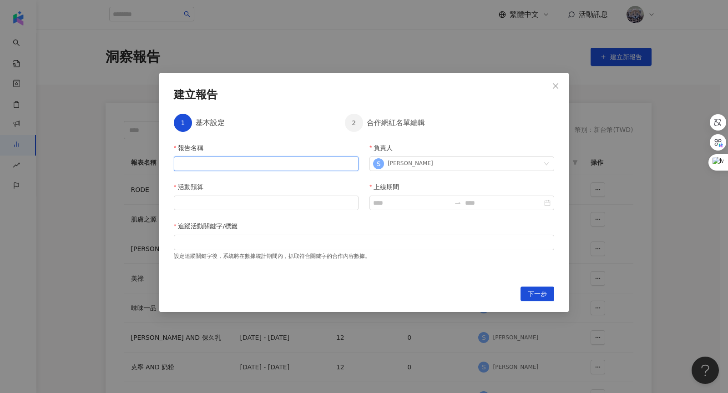
click at [206, 162] on input "報告名稱" at bounding box center [266, 163] width 185 height 15
click at [194, 201] on div at bounding box center [364, 242] width 377 height 7
drag, startPoint x: 192, startPoint y: 242, endPoint x: 256, endPoint y: 247, distance: 64.3
click at [256, 201] on div at bounding box center [364, 242] width 377 height 7
drag, startPoint x: 192, startPoint y: 242, endPoint x: 253, endPoint y: 247, distance: 61.2
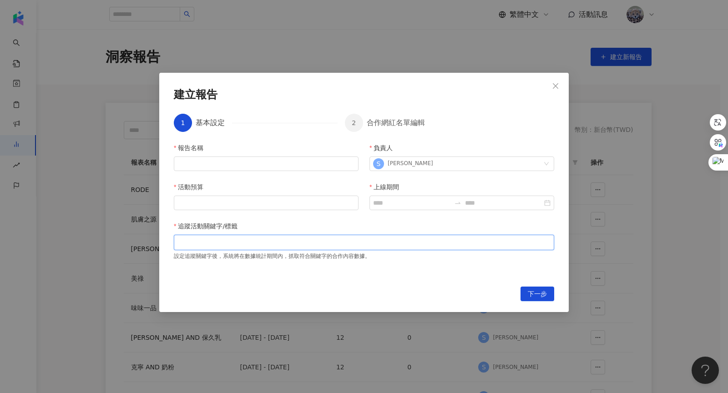
click at [253, 201] on div at bounding box center [364, 242] width 380 height 15
click at [273, 87] on icon "close" at bounding box center [555, 85] width 5 height 5
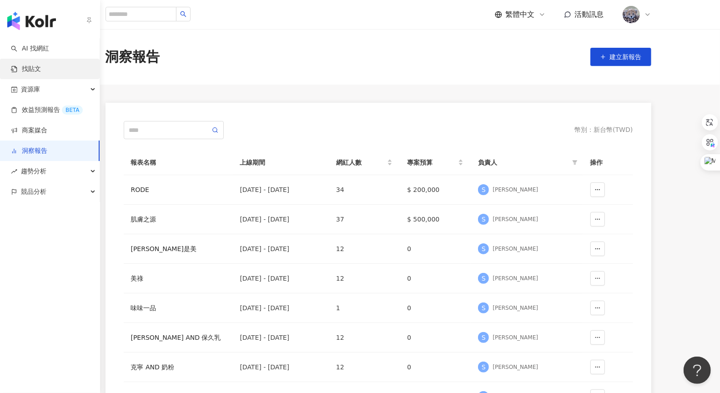
click at [29, 68] on link "找貼文" at bounding box center [26, 69] width 30 height 9
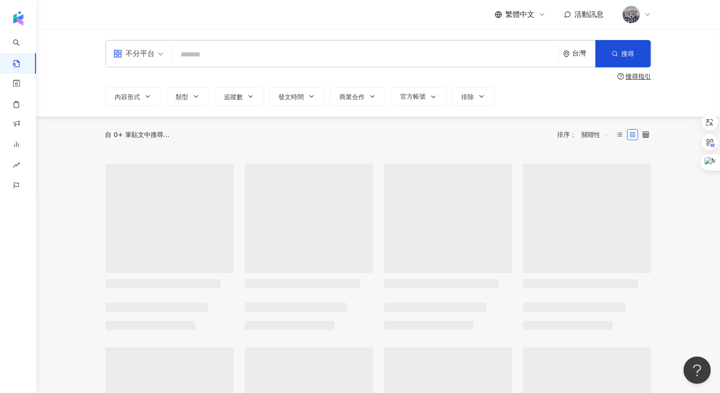
click at [262, 58] on input "search" at bounding box center [365, 55] width 379 height 20
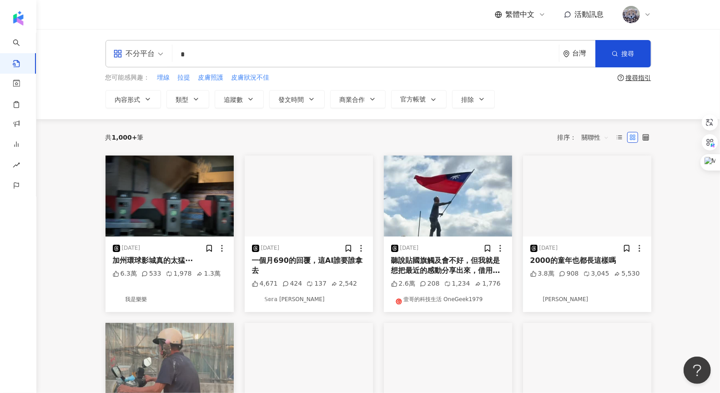
type input "*"
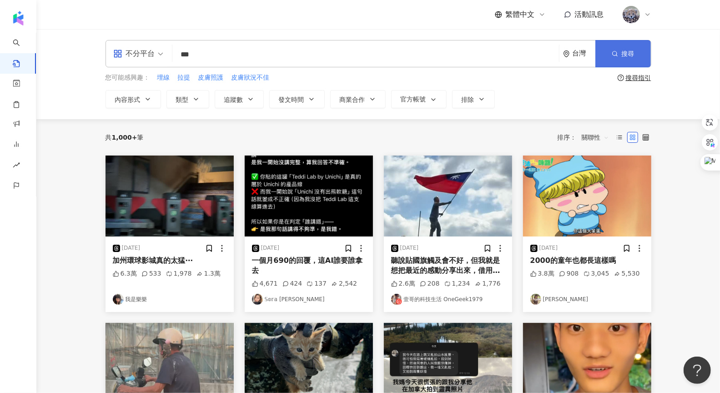
type input "***"
click at [273, 50] on icon "button" at bounding box center [615, 53] width 6 height 6
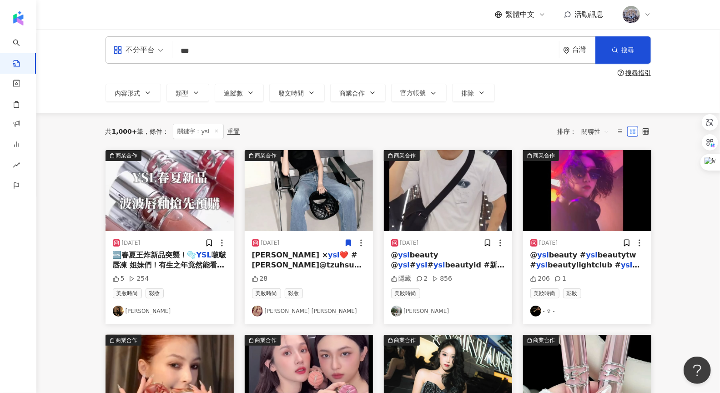
scroll to position [5, 0]
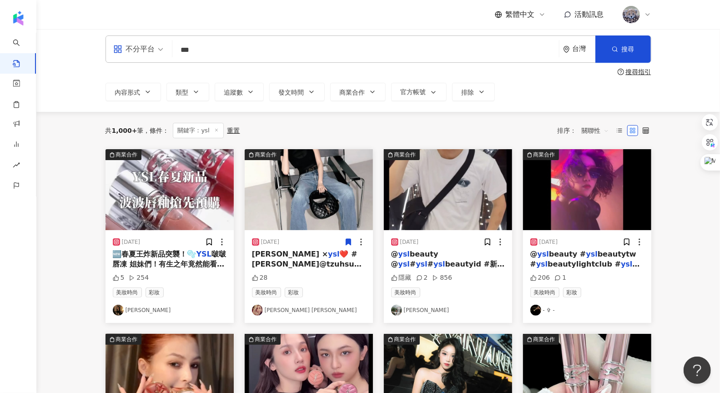
click at [273, 52] on div "台灣" at bounding box center [579, 49] width 32 height 26
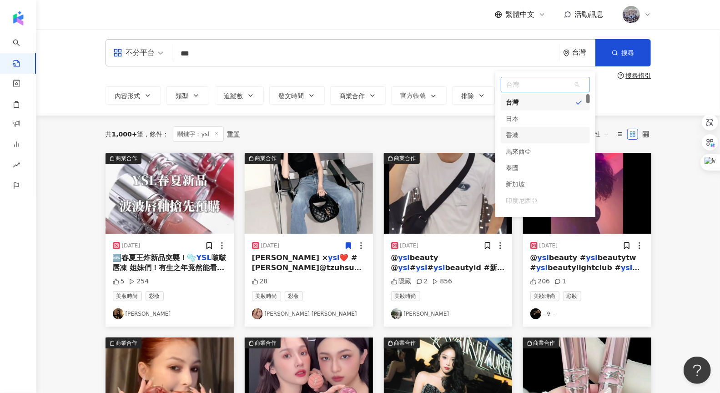
scroll to position [0, 0]
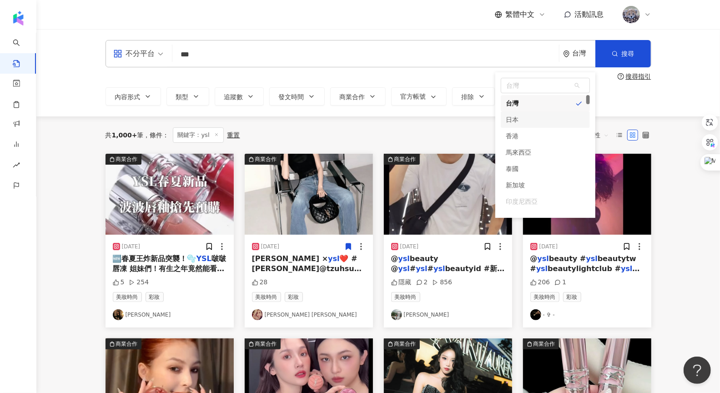
click at [273, 111] on div "不分平台 *** 台灣 台灣 tw jp hk 台灣 日本 香港 馬來西亞 泰國 新加坡 印度尼西亞 越南 搜尋 搜尋指引 內容形式 類型 追蹤數 發文時間 …" at bounding box center [378, 72] width 684 height 87
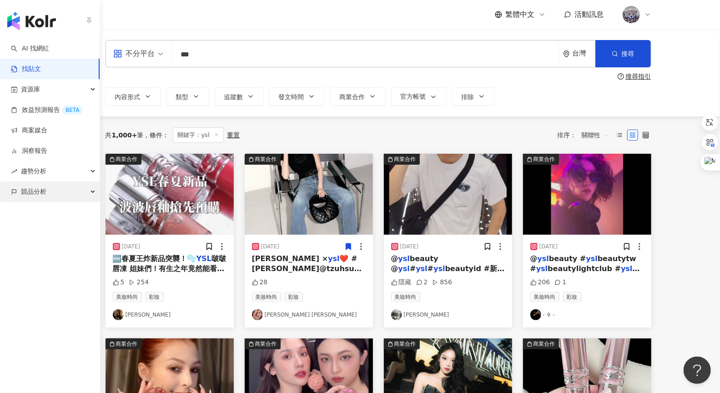
click at [49, 187] on div "競品分析" at bounding box center [50, 191] width 100 height 20
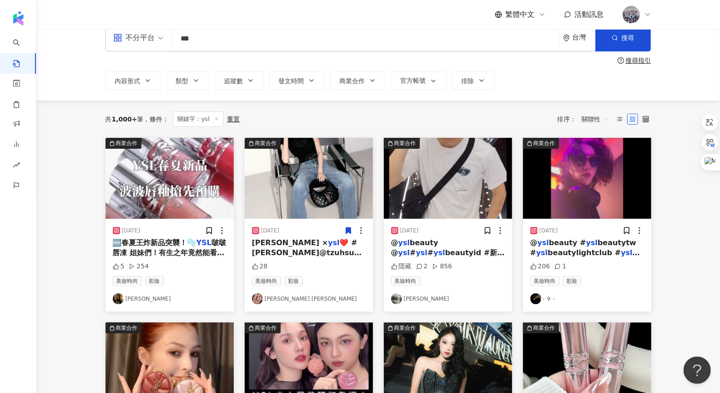
scroll to position [16, 0]
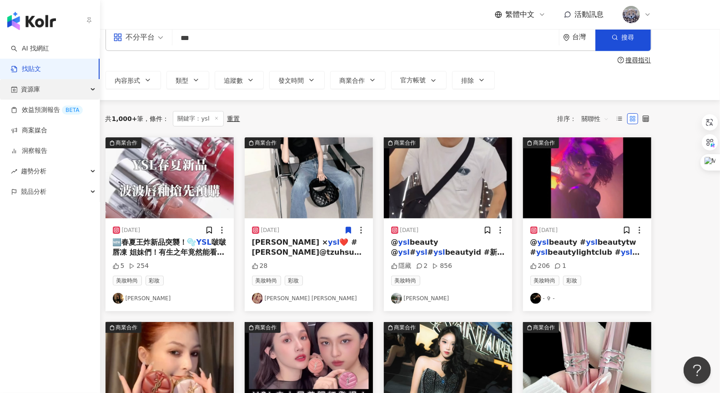
click at [37, 89] on span "資源庫" at bounding box center [30, 89] width 19 height 20
click at [17, 92] on div "資源庫" at bounding box center [50, 89] width 100 height 20
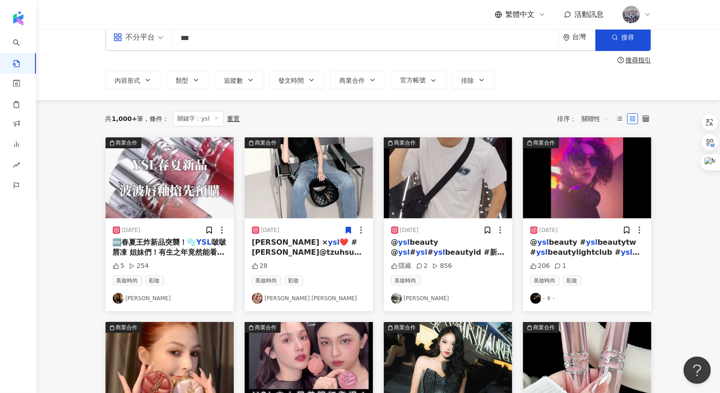
click at [273, 47] on input "***" at bounding box center [365, 38] width 379 height 20
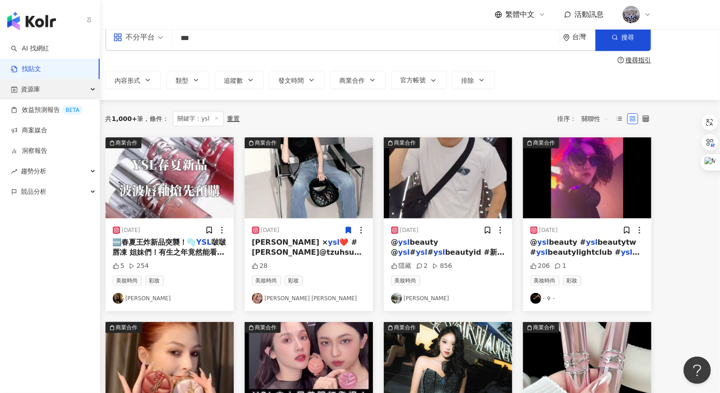
click at [28, 88] on span "資源庫" at bounding box center [30, 89] width 19 height 20
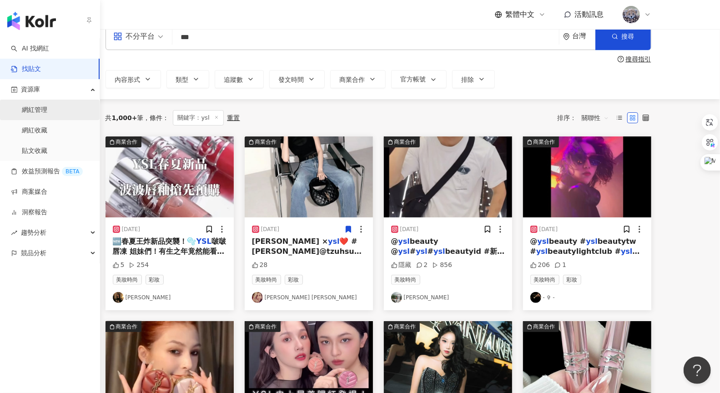
scroll to position [18, 0]
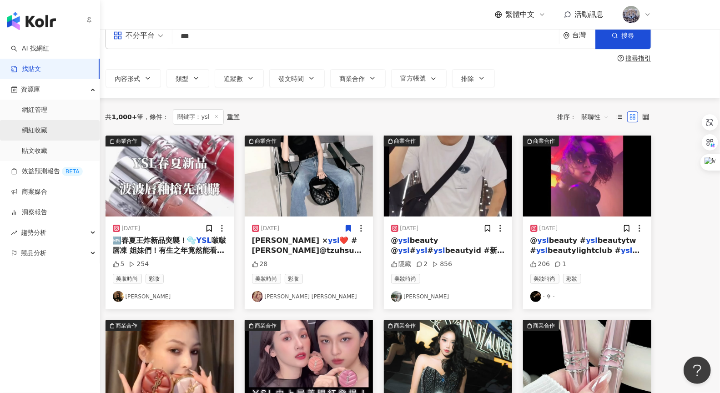
click at [47, 127] on link "網紅收藏" at bounding box center [34, 130] width 25 height 9
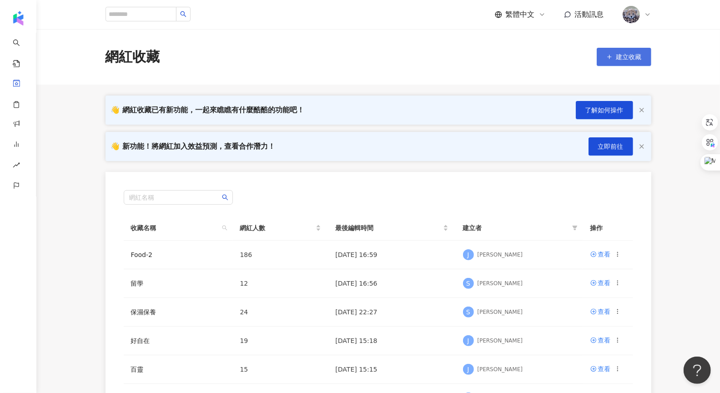
click at [273, 60] on button "建立收藏" at bounding box center [624, 57] width 55 height 18
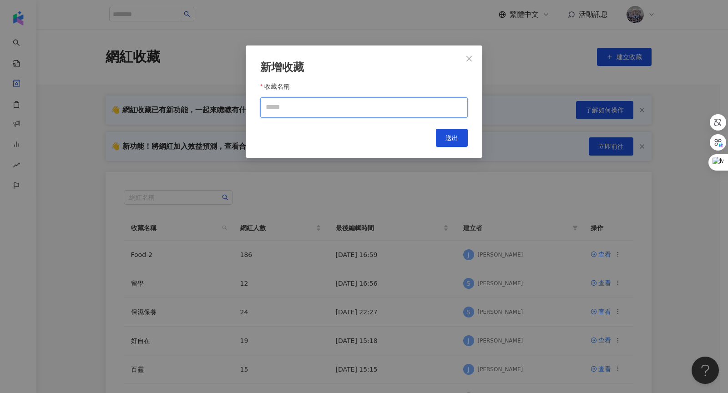
click at [272, 105] on input "收藏名稱" at bounding box center [363, 107] width 207 height 20
type input "*"
type input "*****"
click at [273, 140] on span "送出" at bounding box center [451, 137] width 13 height 7
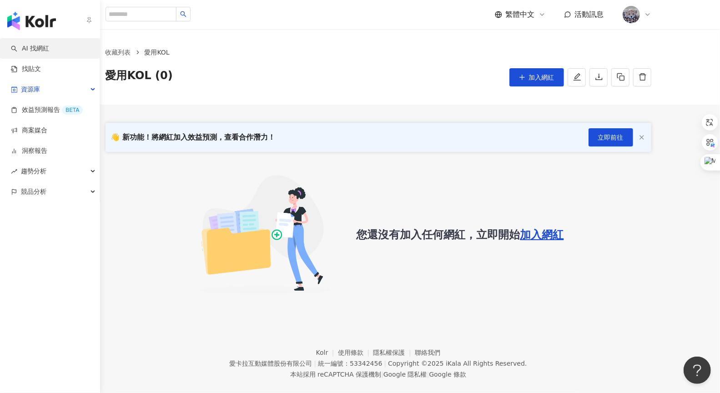
click at [15, 48] on link "AI 找網紅" at bounding box center [30, 48] width 38 height 9
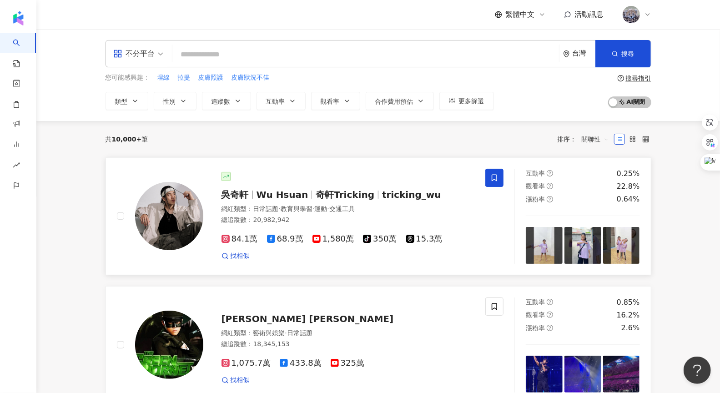
click at [273, 176] on icon at bounding box center [494, 178] width 8 height 8
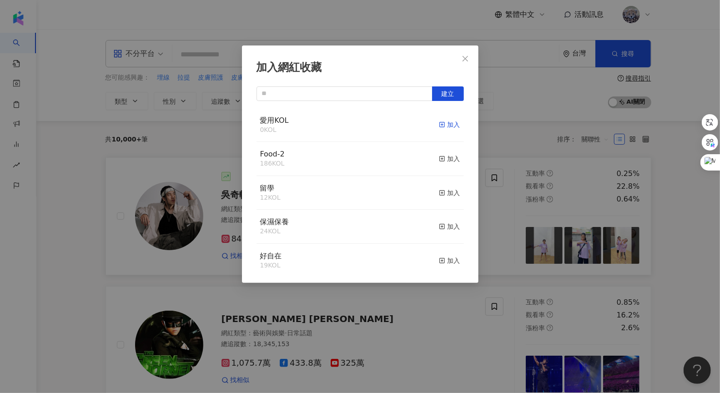
click at [273, 123] on div "加入" at bounding box center [449, 125] width 21 height 10
click at [273, 56] on icon "close" at bounding box center [465, 58] width 7 height 7
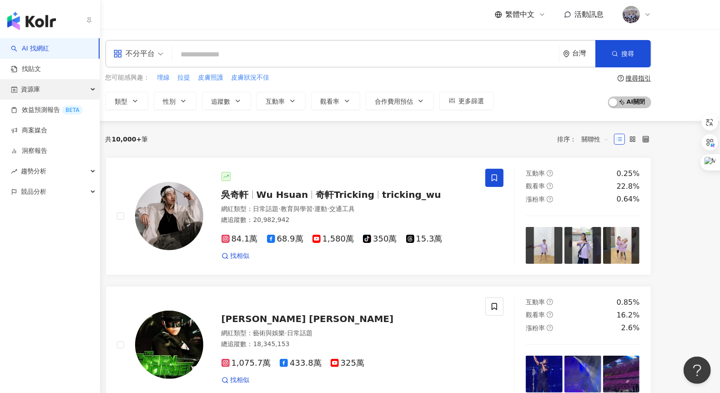
click at [36, 91] on span "資源庫" at bounding box center [30, 89] width 19 height 20
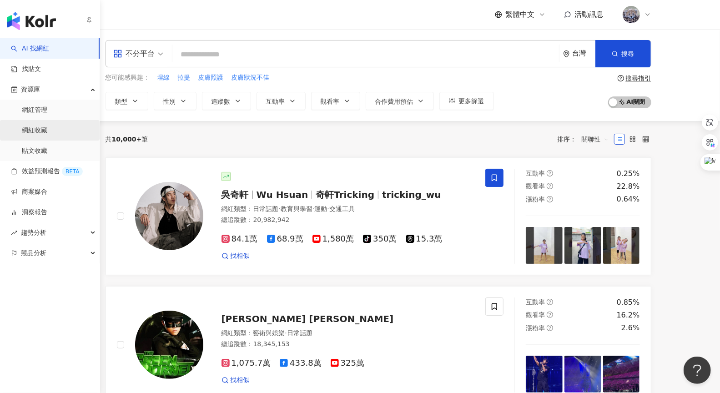
click at [32, 127] on link "網紅收藏" at bounding box center [34, 130] width 25 height 9
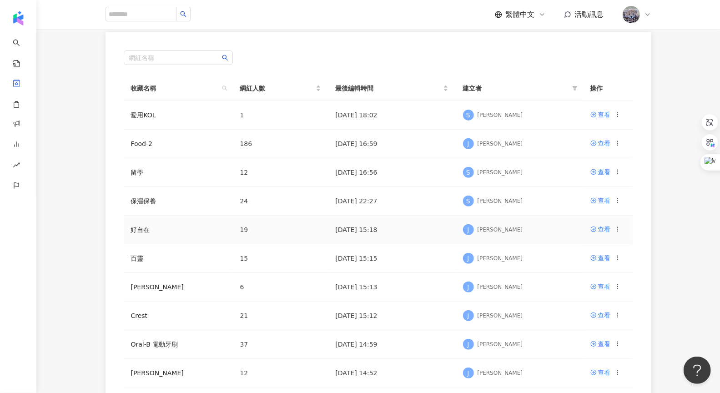
scroll to position [141, 0]
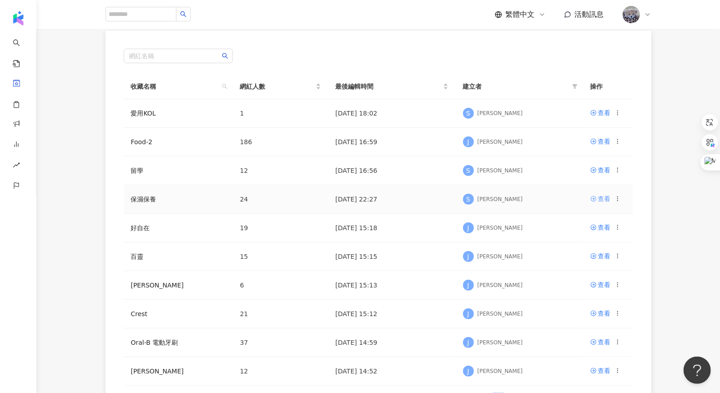
click at [273, 194] on div "查看" at bounding box center [604, 199] width 13 height 10
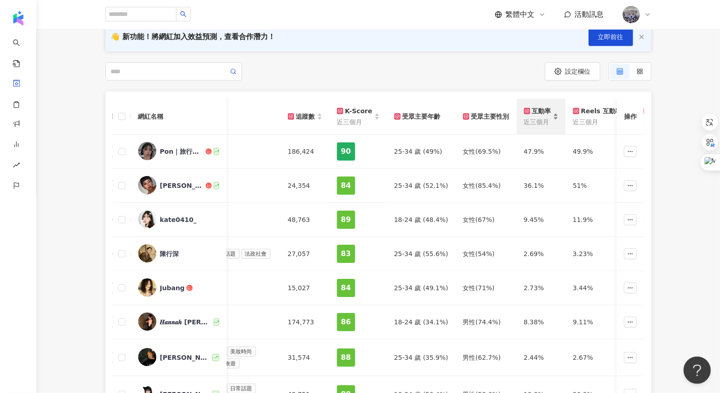
scroll to position [101, 0]
click at [273, 121] on span "近三個月" at bounding box center [668, 121] width 49 height 10
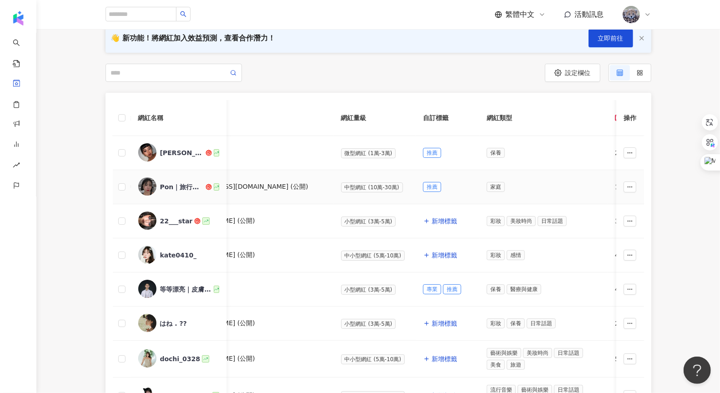
scroll to position [99, 0]
click at [273, 201] on span "新增標籤" at bounding box center [444, 221] width 25 height 7
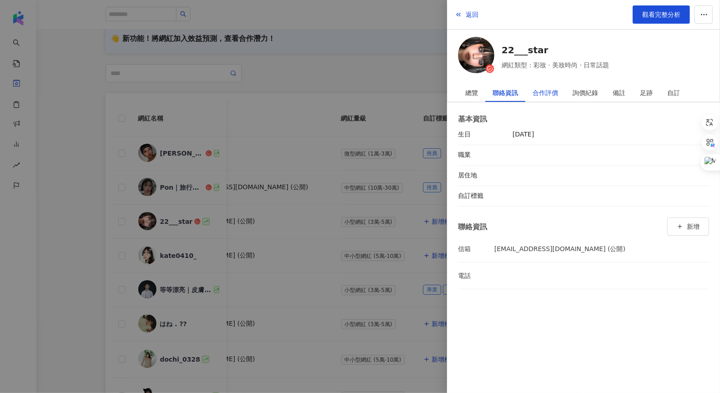
click at [273, 91] on div "合作評價" at bounding box center [545, 93] width 25 height 18
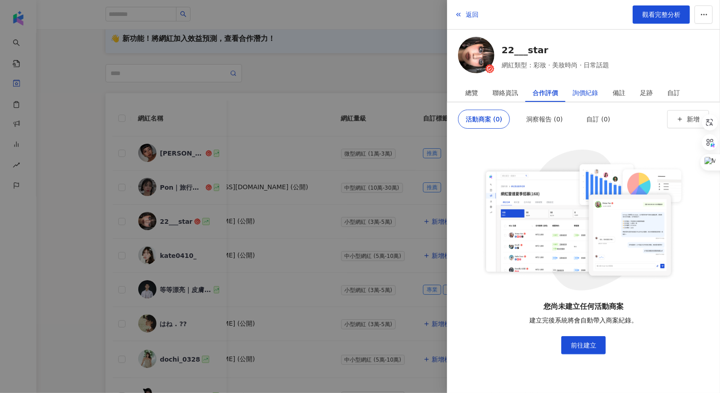
click at [273, 95] on div "詢價紀錄" at bounding box center [585, 93] width 25 height 18
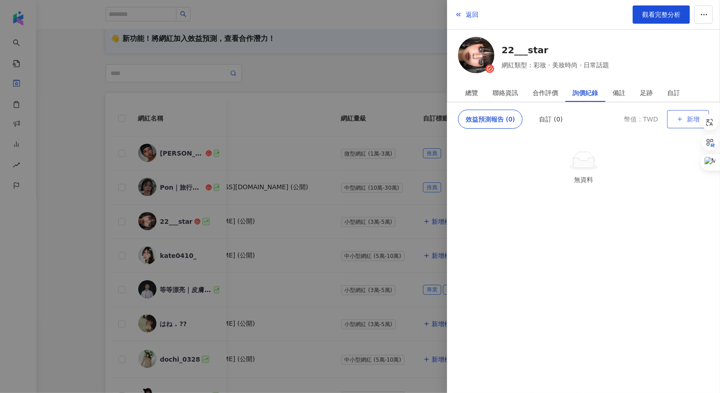
click at [273, 122] on button "新增" at bounding box center [688, 119] width 42 height 18
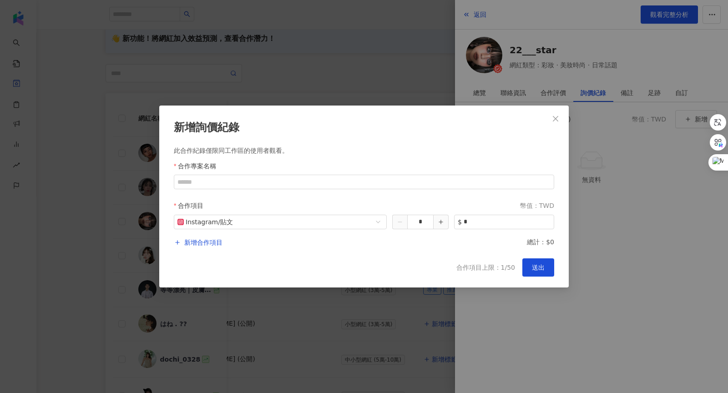
drag, startPoint x: 556, startPoint y: 116, endPoint x: 552, endPoint y: 94, distance: 22.2
click at [273, 116] on icon "close" at bounding box center [555, 118] width 7 height 7
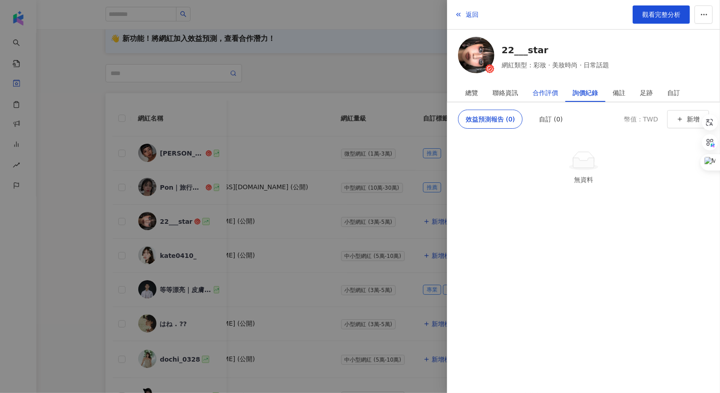
click at [273, 90] on div "合作評價" at bounding box center [545, 93] width 25 height 18
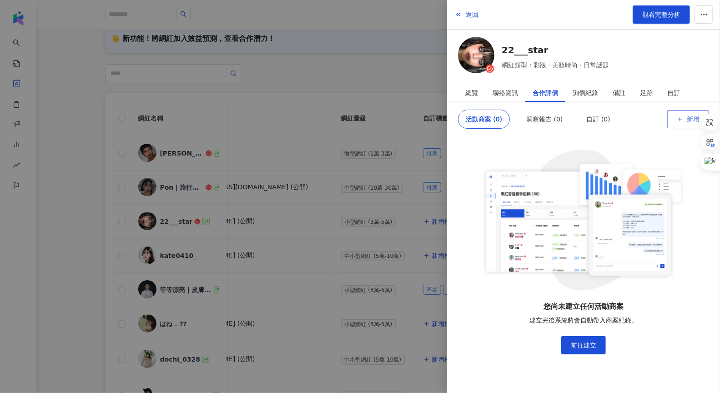
click at [273, 117] on button "新增" at bounding box center [688, 119] width 42 height 18
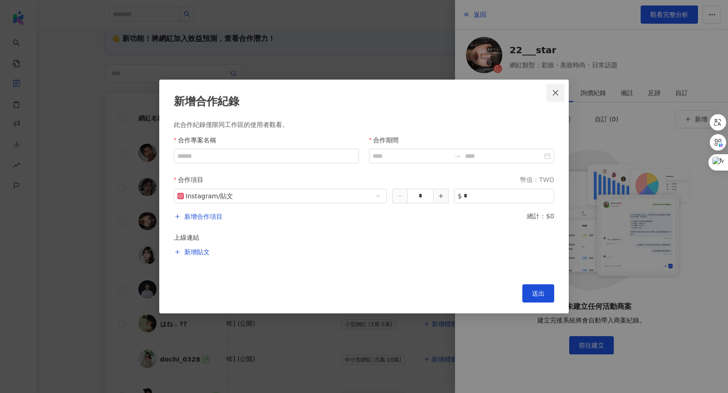
click at [273, 96] on button "Close" at bounding box center [555, 93] width 18 height 18
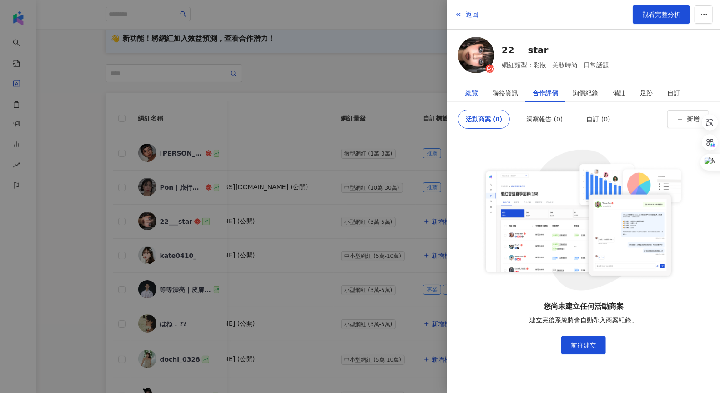
click at [273, 95] on div "總覽" at bounding box center [471, 93] width 13 height 18
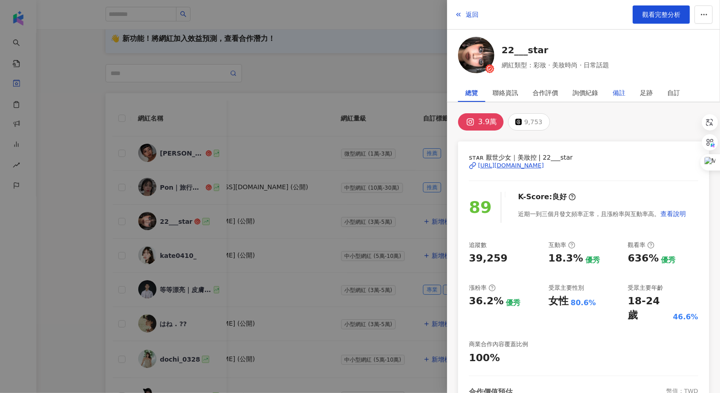
click at [273, 93] on div "備註" at bounding box center [619, 93] width 13 height 18
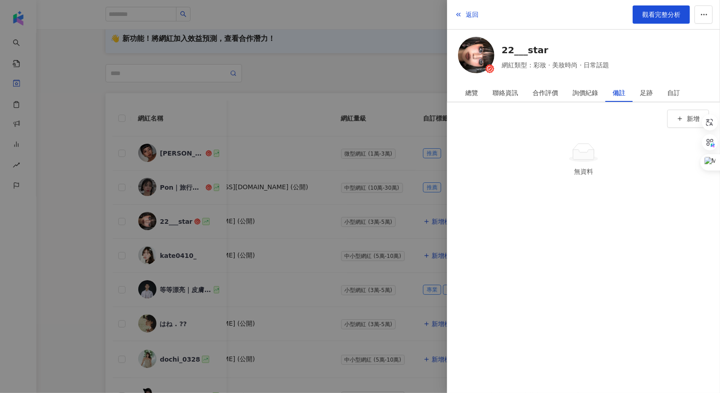
click at [273, 81] on div at bounding box center [360, 196] width 720 height 393
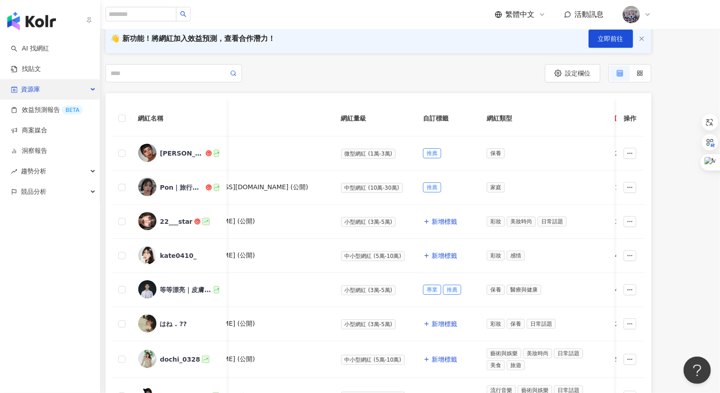
click at [41, 93] on div "資源庫" at bounding box center [50, 89] width 100 height 20
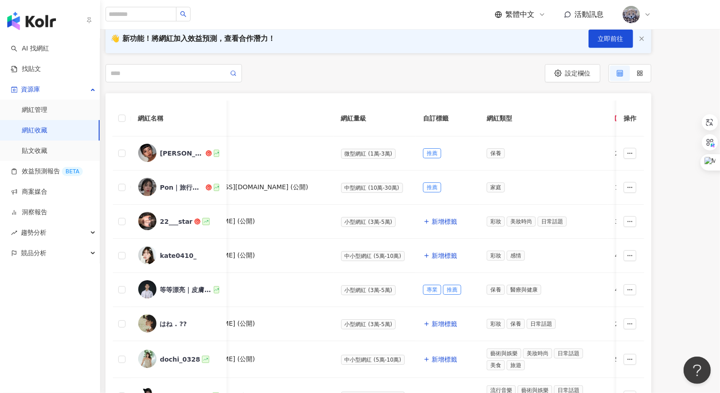
click at [47, 128] on link "網紅收藏" at bounding box center [34, 130] width 25 height 9
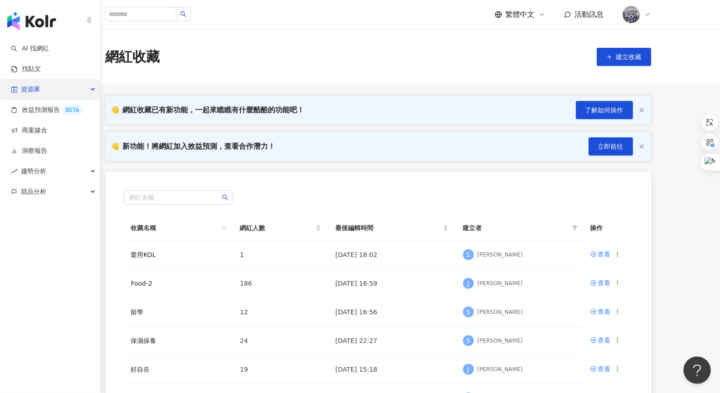
click at [37, 95] on span "資源庫" at bounding box center [30, 89] width 19 height 20
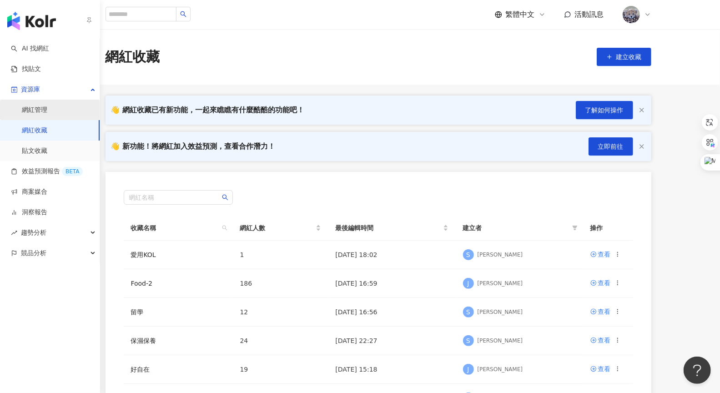
click at [41, 115] on link "網紅管理" at bounding box center [34, 110] width 25 height 9
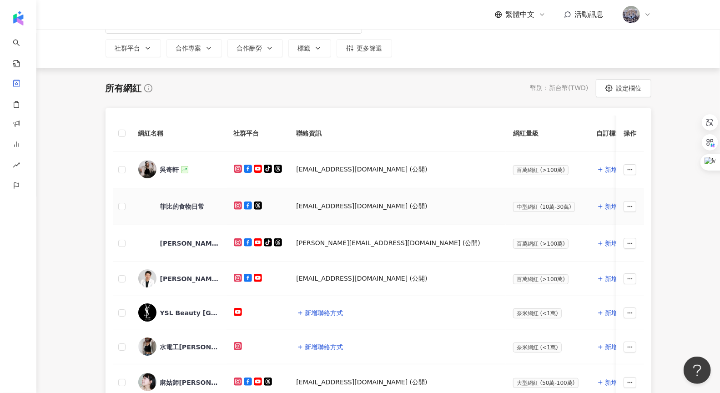
scroll to position [32, 0]
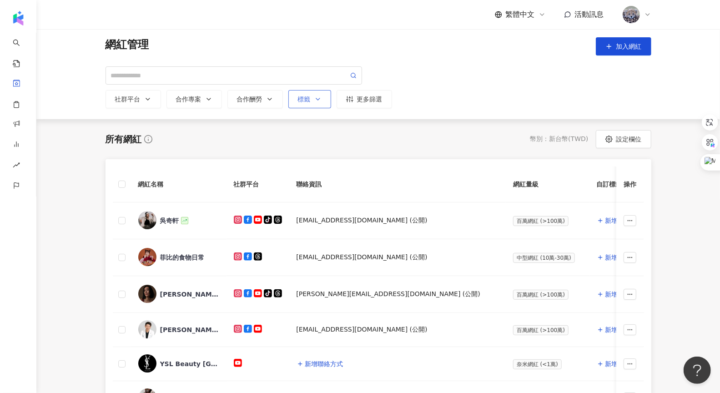
click at [273, 101] on div "標籤" at bounding box center [310, 99] width 24 height 7
click at [273, 136] on div "button" at bounding box center [354, 132] width 107 height 7
click at [273, 151] on div "推薦" at bounding box center [358, 151] width 106 height 10
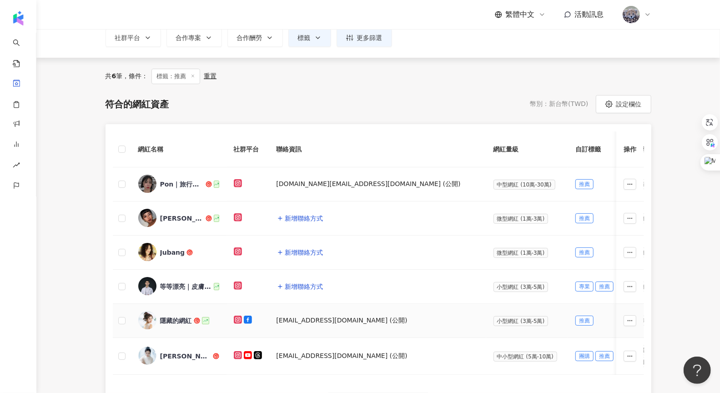
scroll to position [93, 0]
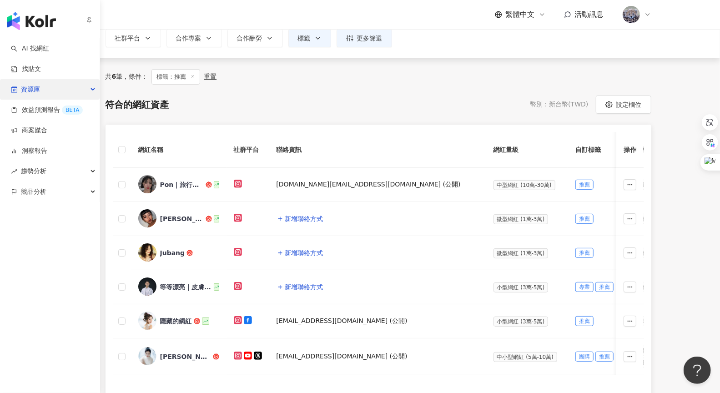
click at [37, 94] on span "資源庫" at bounding box center [30, 89] width 19 height 20
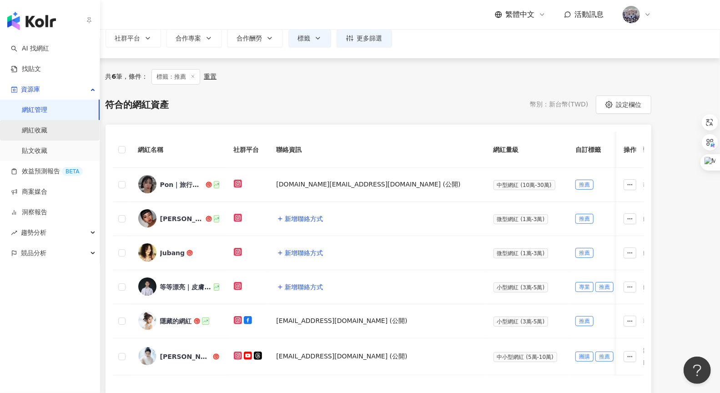
click at [34, 129] on link "網紅收藏" at bounding box center [34, 130] width 25 height 9
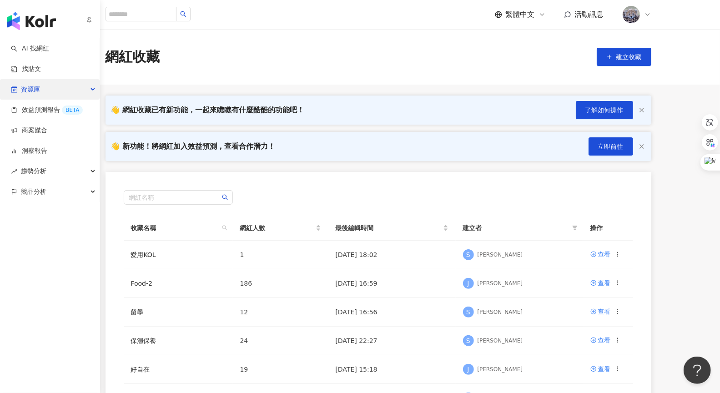
click at [30, 87] on span "資源庫" at bounding box center [30, 89] width 19 height 20
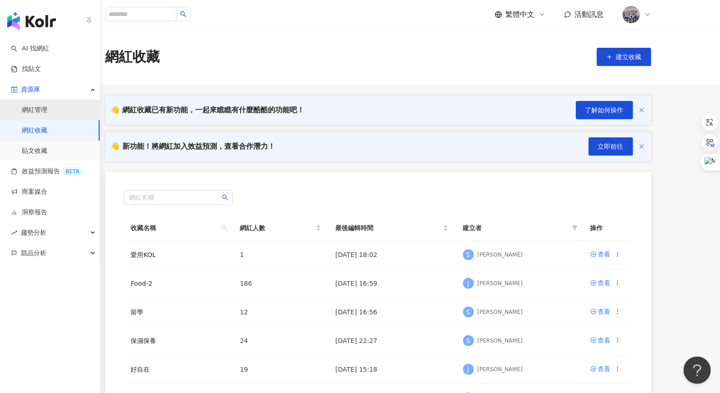
click at [36, 106] on link "網紅管理" at bounding box center [34, 110] width 25 height 9
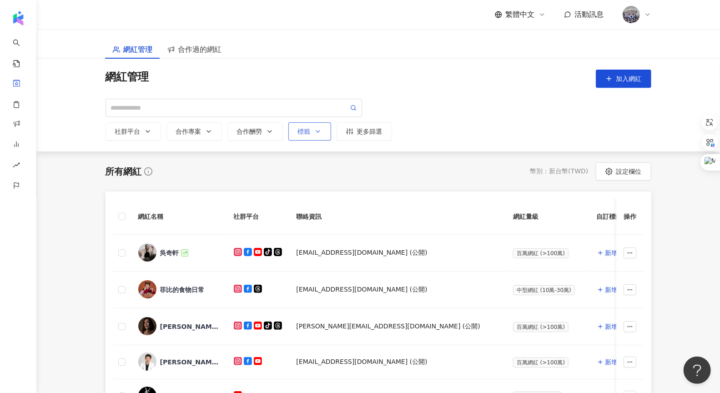
click at [273, 137] on button "標籤" at bounding box center [309, 131] width 43 height 18
click at [244, 170] on div "所有網紅 幣別 ： 新台幣 ( TWD ) 設定欄位" at bounding box center [379, 171] width 546 height 18
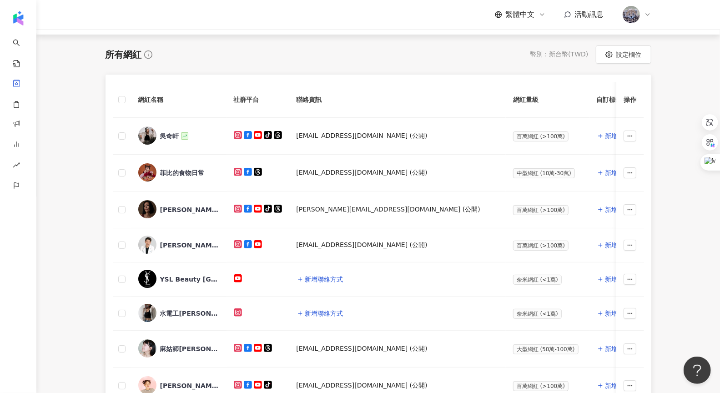
scroll to position [169, 0]
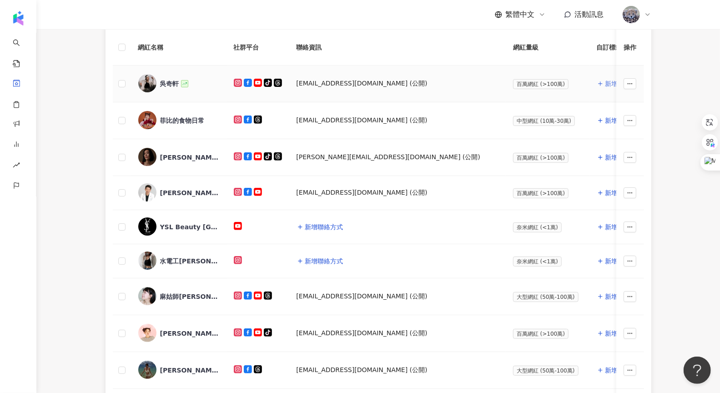
click at [273, 86] on span "新增標籤" at bounding box center [617, 83] width 25 height 7
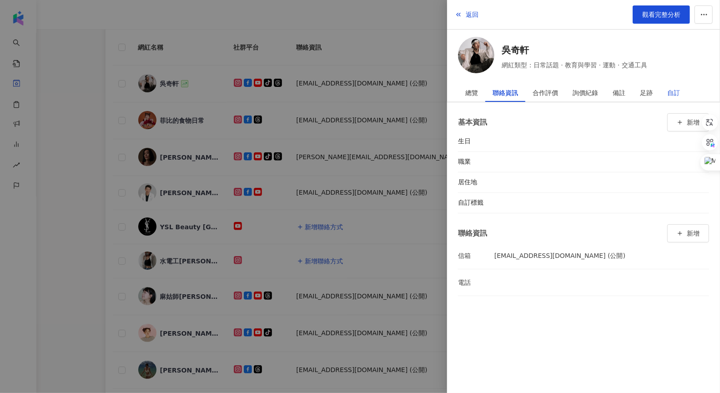
click at [273, 93] on div "自訂" at bounding box center [673, 93] width 13 height 18
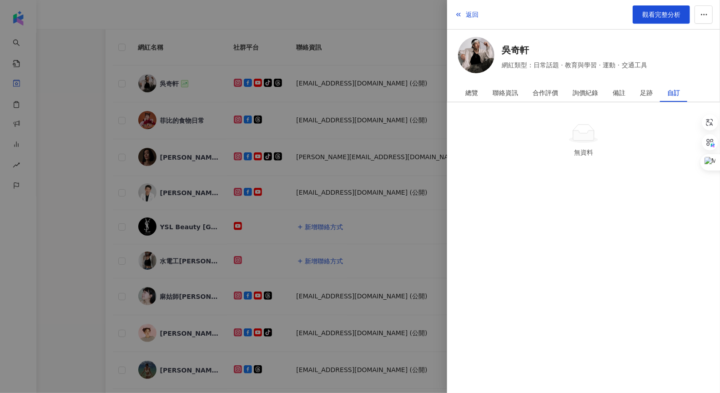
click at [273, 51] on div at bounding box center [360, 196] width 720 height 393
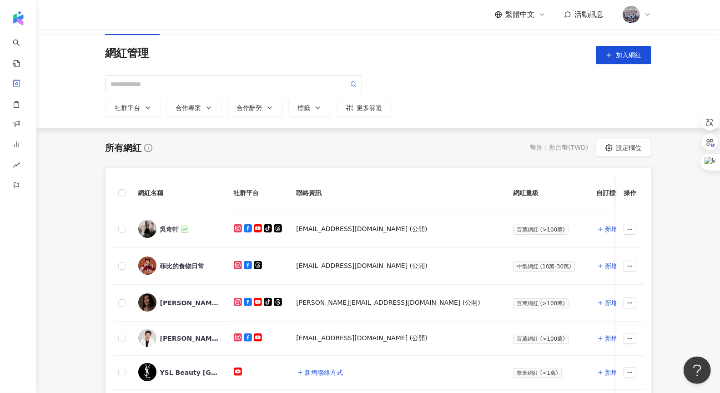
scroll to position [0, 0]
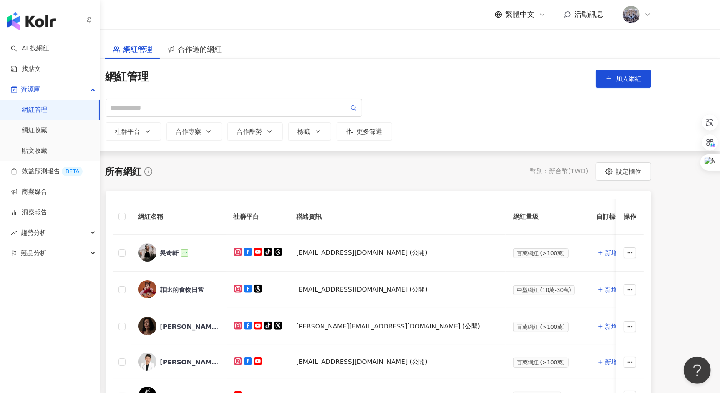
click at [37, 109] on link "網紅管理" at bounding box center [34, 110] width 25 height 9
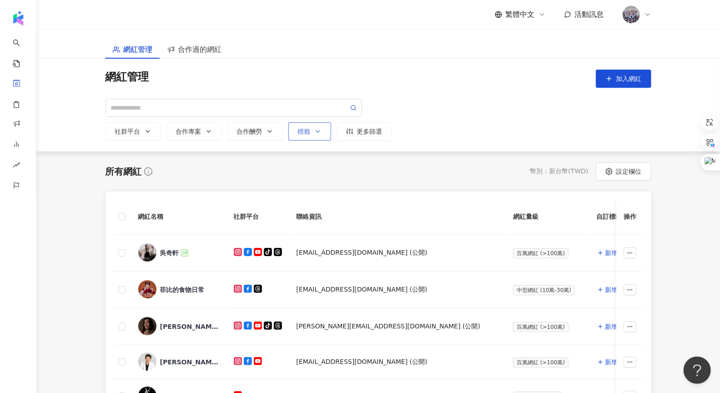
click at [273, 132] on div "標籤" at bounding box center [310, 131] width 24 height 7
click at [273, 165] on div "button" at bounding box center [354, 164] width 107 height 7
click at [273, 169] on div "所有網紅 幣別 ： 新台幣 ( TWD ) 設定欄位" at bounding box center [379, 171] width 546 height 18
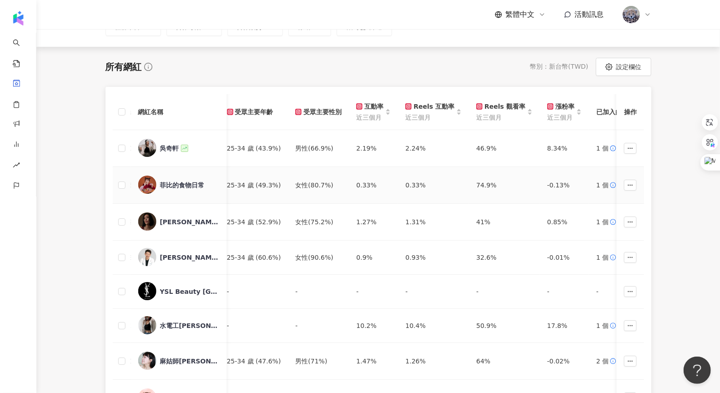
scroll to position [0, 649]
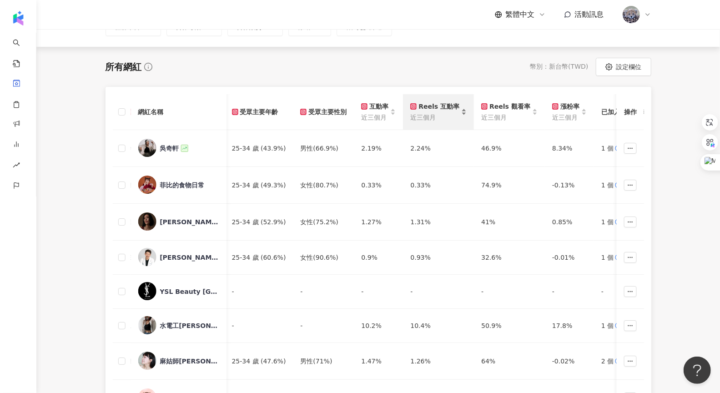
click at [273, 114] on span "近三個月" at bounding box center [434, 117] width 49 height 10
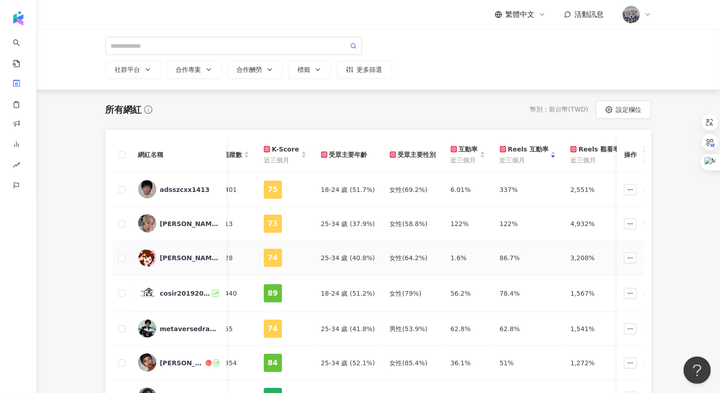
scroll to position [56, 0]
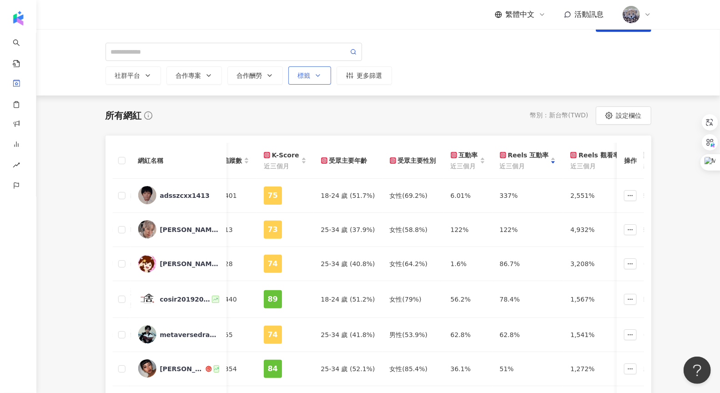
click at [273, 78] on icon "button" at bounding box center [317, 75] width 7 height 7
click at [273, 76] on div "更多篩選" at bounding box center [364, 75] width 36 height 7
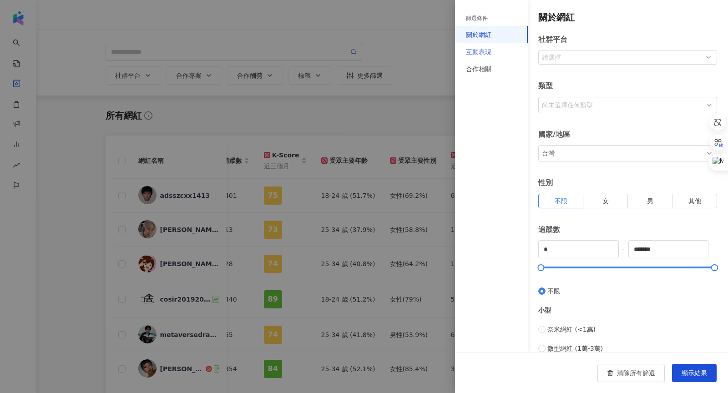
click at [273, 52] on div "互動表現" at bounding box center [491, 51] width 73 height 17
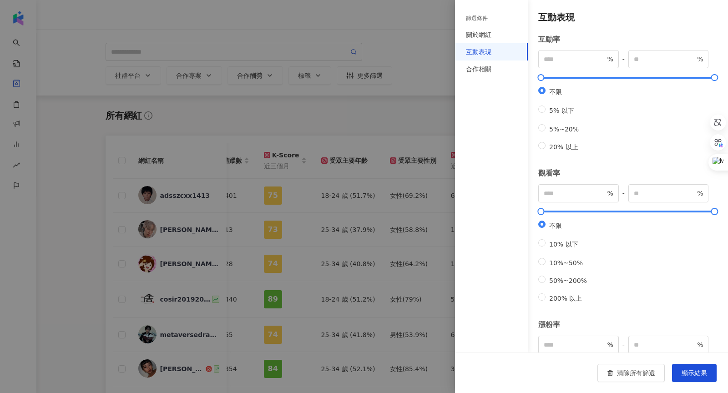
click at [273, 106] on div at bounding box center [364, 196] width 728 height 393
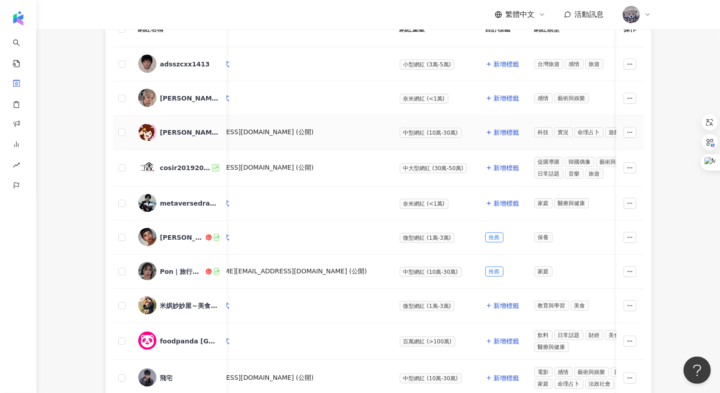
scroll to position [187, 0]
click at [171, 201] on div "[PERSON_NAME] Onteniente" at bounding box center [182, 237] width 44 height 9
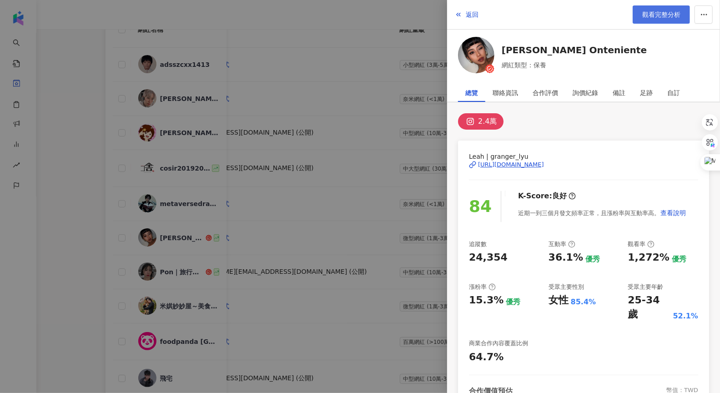
click at [273, 20] on link "觀看完整分析" at bounding box center [661, 14] width 57 height 18
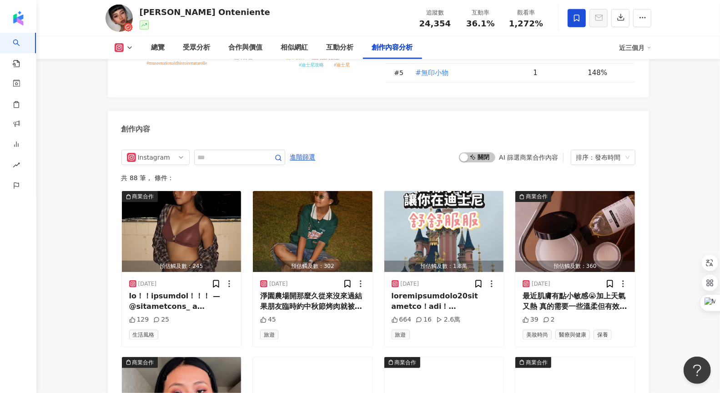
scroll to position [2822, 0]
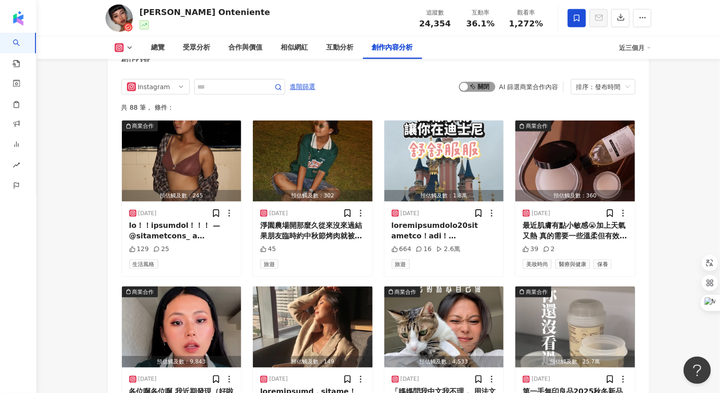
click at [486, 82] on span "啟動 關閉" at bounding box center [477, 87] width 36 height 10
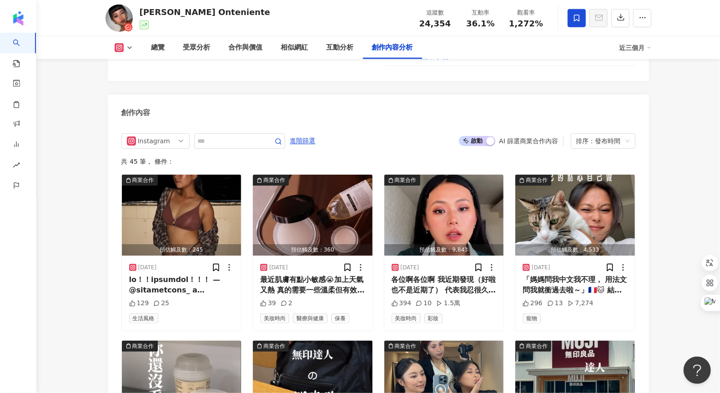
scroll to position [2770, 0]
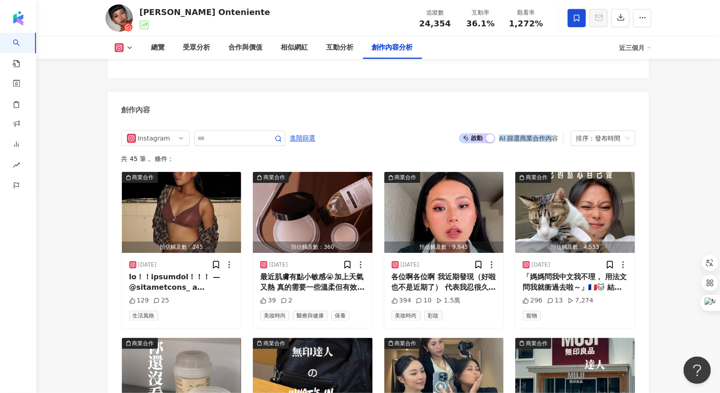
drag, startPoint x: 501, startPoint y: 131, endPoint x: 553, endPoint y: 131, distance: 51.9
click at [553, 135] on div "AI 篩選商業合作內容" at bounding box center [528, 138] width 59 height 7
drag, startPoint x: 502, startPoint y: 134, endPoint x: 561, endPoint y: 134, distance: 59.6
click at [561, 134] on div "啟動 關閉 AI 篩選商業合作內容" at bounding box center [511, 138] width 104 height 10
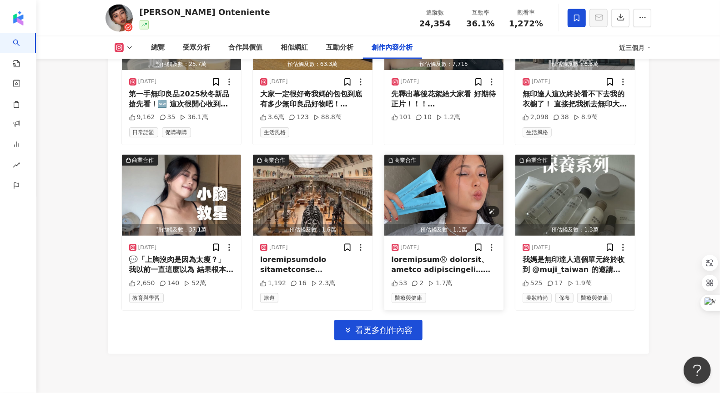
scroll to position [3126, 0]
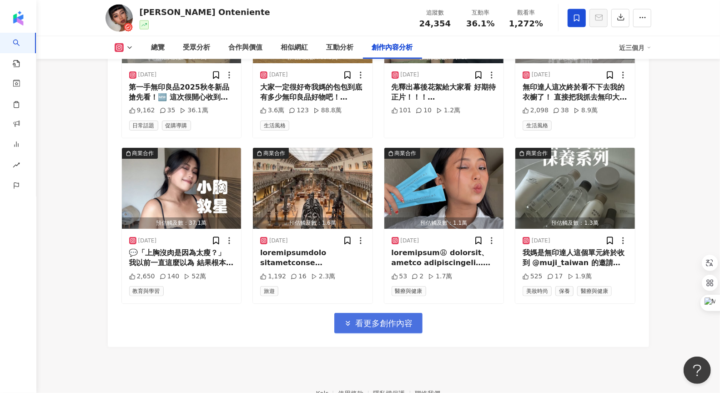
click at [393, 318] on span "看更多創作內容" at bounding box center [384, 323] width 57 height 10
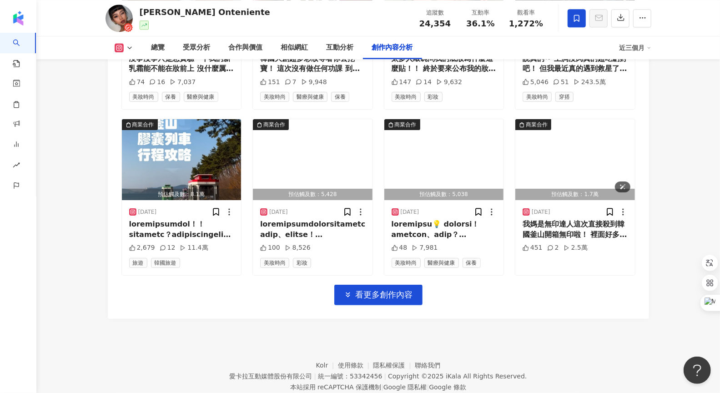
scroll to position [3653, 0]
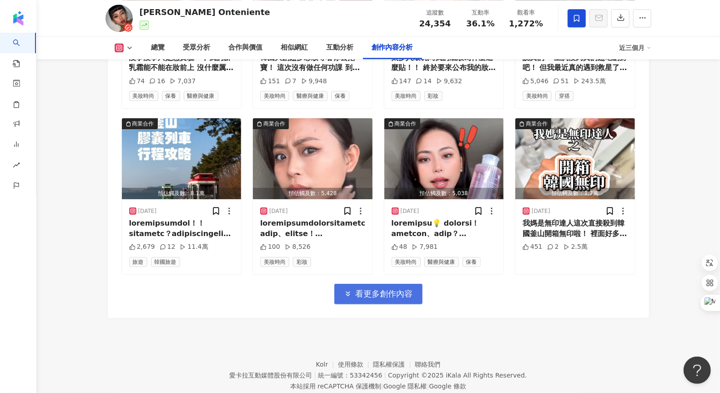
click at [395, 289] on span "看更多創作內容" at bounding box center [384, 294] width 57 height 10
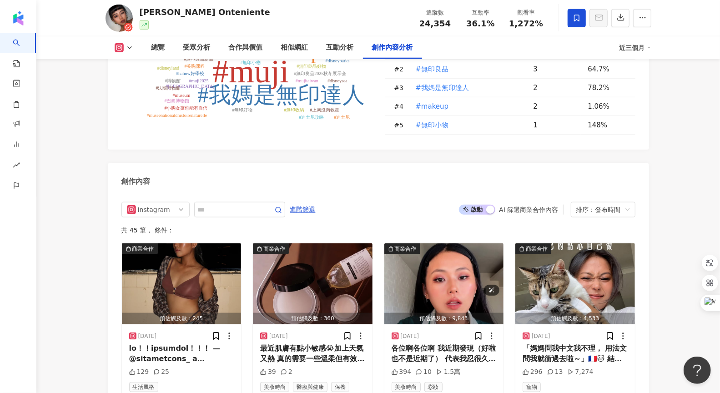
scroll to position [2677, 0]
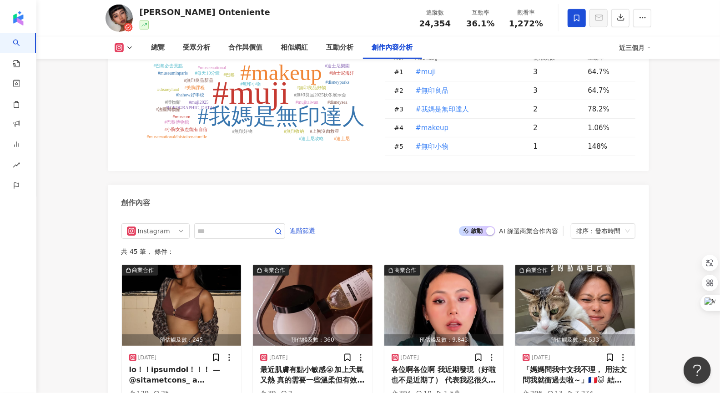
click at [491, 227] on div "button" at bounding box center [490, 231] width 8 height 8
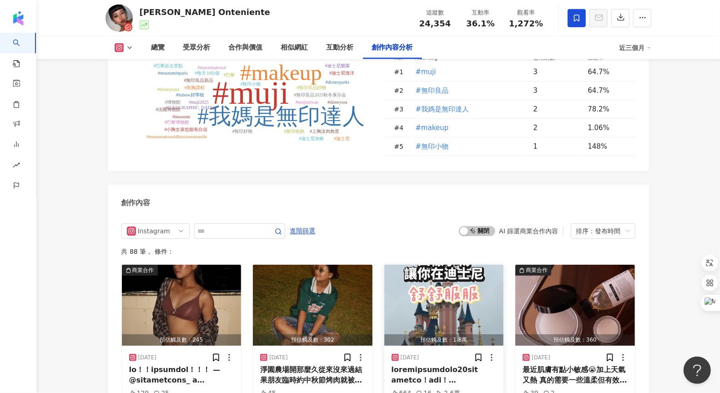
scroll to position [2796, 0]
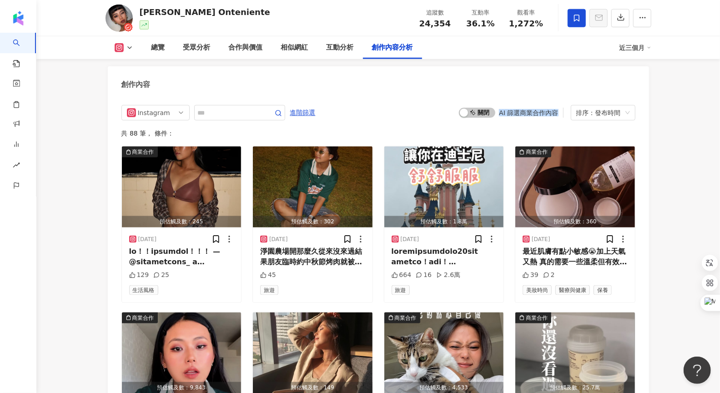
drag, startPoint x: 500, startPoint y: 105, endPoint x: 556, endPoint y: 106, distance: 56.0
click at [556, 109] on div "AI 篩選商業合作內容" at bounding box center [528, 112] width 59 height 7
click at [484, 108] on span "啟動 關閉" at bounding box center [477, 113] width 36 height 10
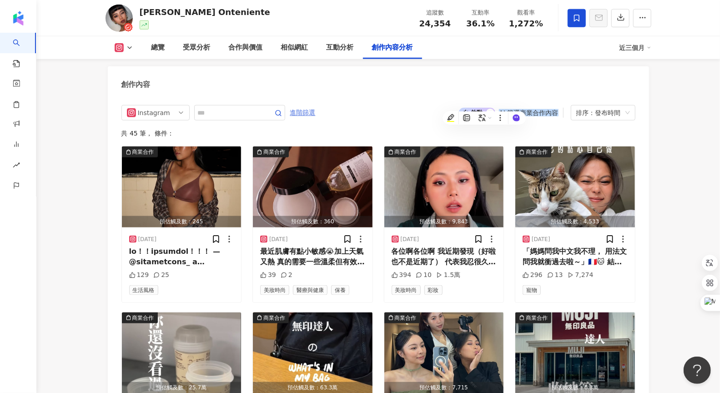
click at [311, 107] on span "進階篩選" at bounding box center [302, 113] width 25 height 15
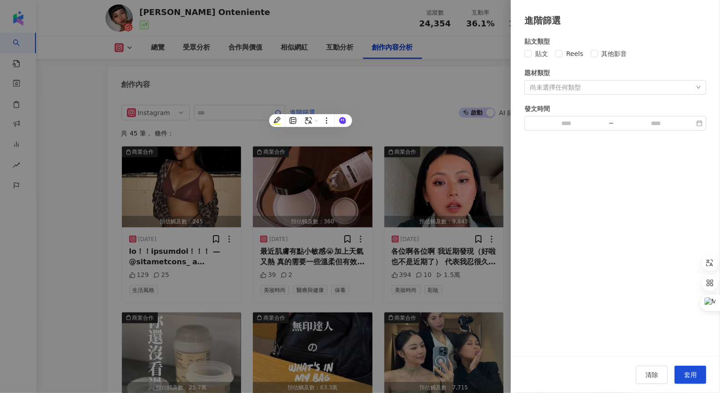
click at [386, 96] on div at bounding box center [360, 196] width 720 height 393
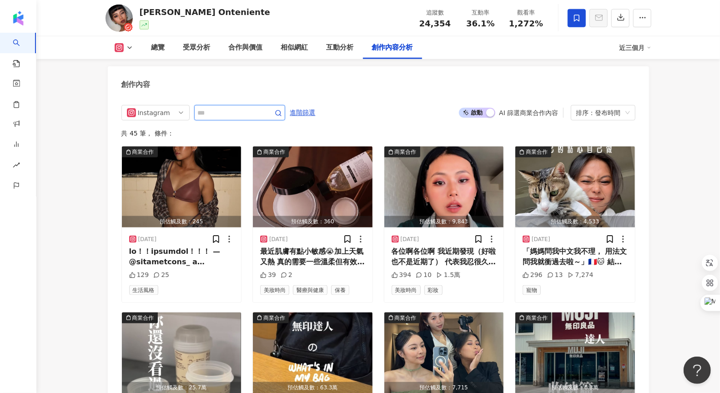
click at [220, 107] on input "text" at bounding box center [230, 112] width 64 height 11
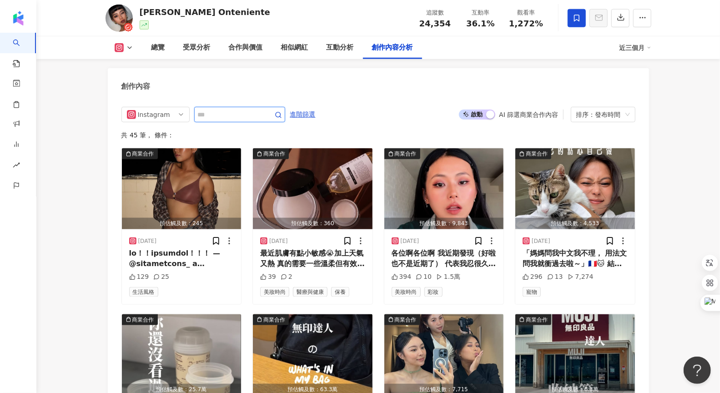
scroll to position [2794, 0]
type input "*"
type input "**"
click at [279, 111] on icon "button" at bounding box center [278, 114] width 7 height 7
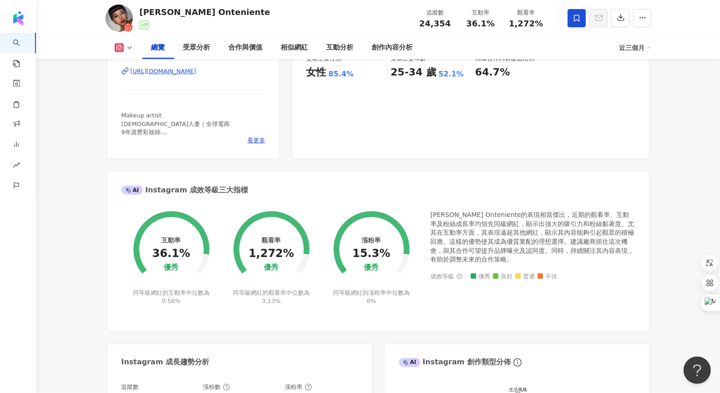
scroll to position [221, 0]
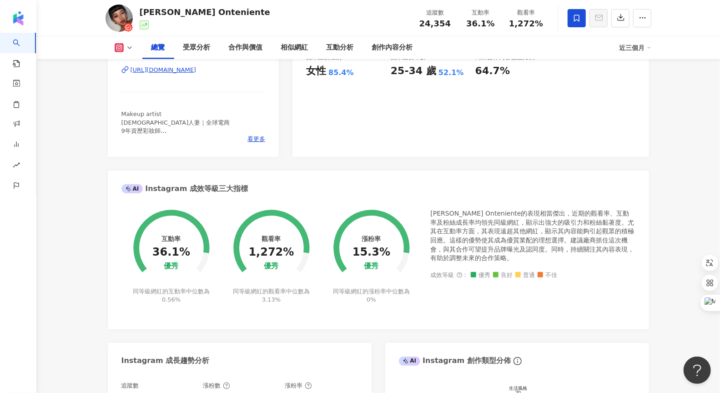
drag, startPoint x: 161, startPoint y: 234, endPoint x: 181, endPoint y: 234, distance: 20.0
click at [181, 234] on div "互動率 36.1% 優秀 同等級網紅的互動率中位數為 0.56%" at bounding box center [171, 251] width 100 height 106
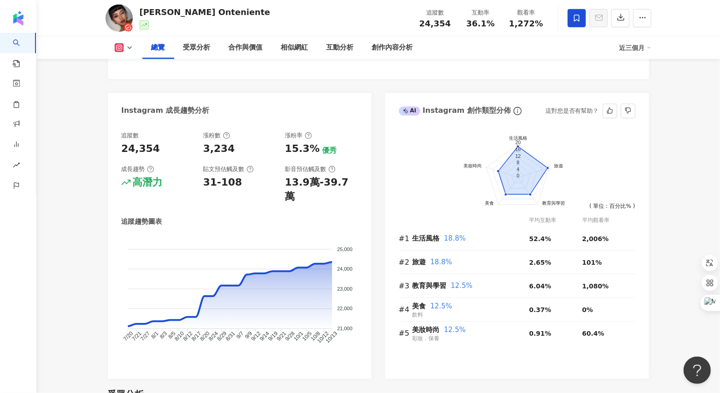
scroll to position [481, 0]
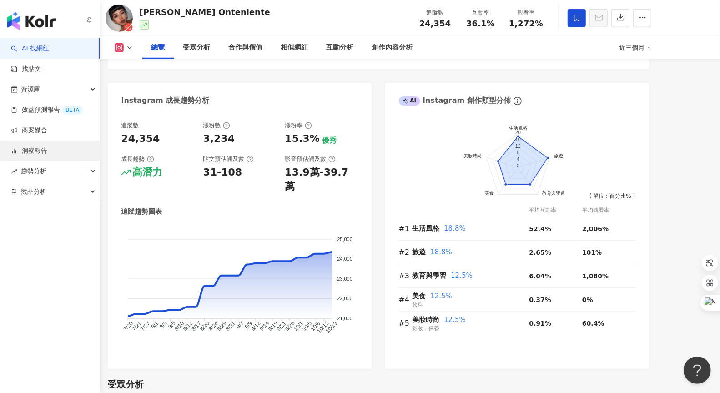
click at [11, 147] on link "洞察報告" at bounding box center [29, 150] width 36 height 9
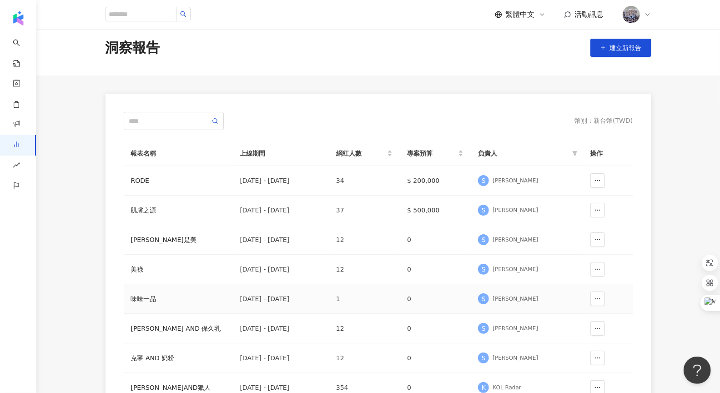
scroll to position [9, 0]
click at [604, 52] on button "建立新報告" at bounding box center [620, 48] width 61 height 18
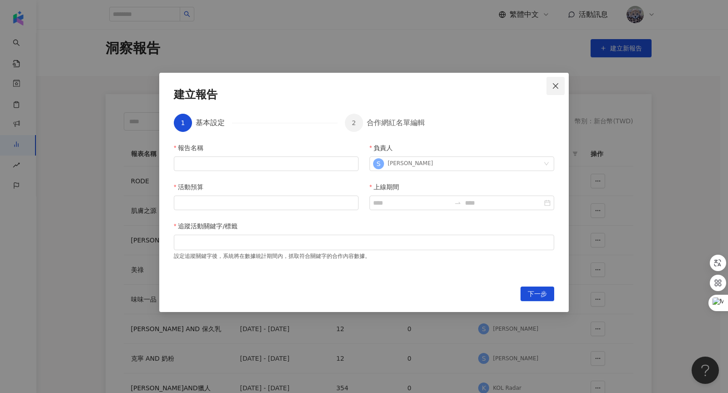
click at [560, 88] on span "Close" at bounding box center [555, 85] width 18 height 7
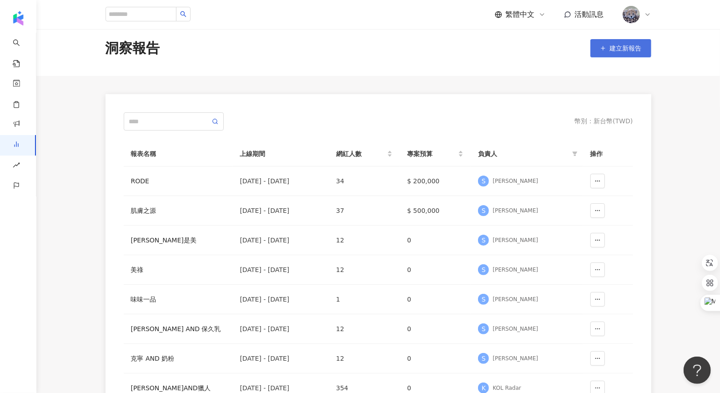
click at [619, 53] on button "建立新報告" at bounding box center [620, 48] width 61 height 18
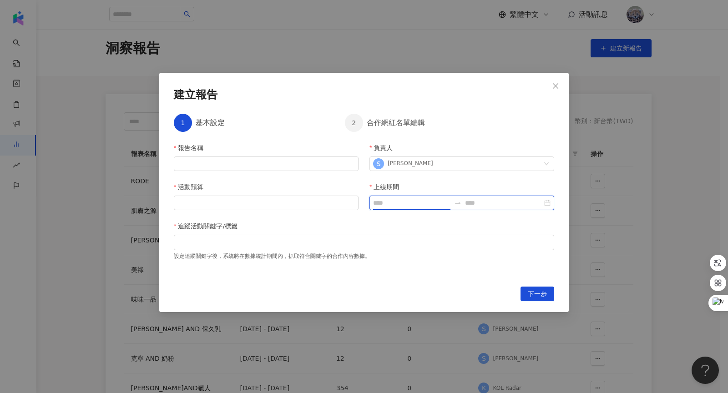
click at [388, 203] on input "上線期間" at bounding box center [411, 203] width 77 height 10
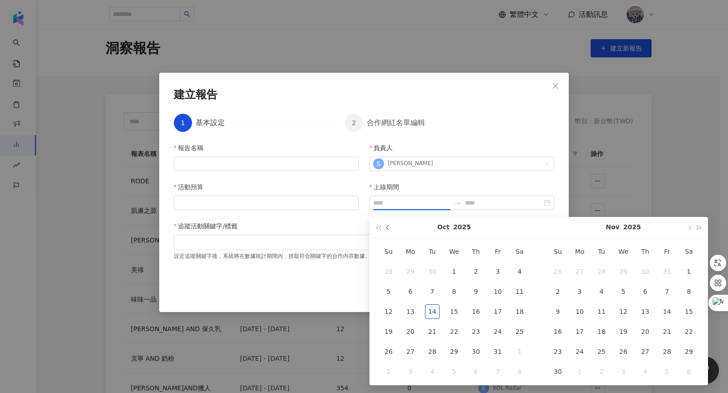
click at [387, 230] on button "button" at bounding box center [388, 227] width 10 height 20
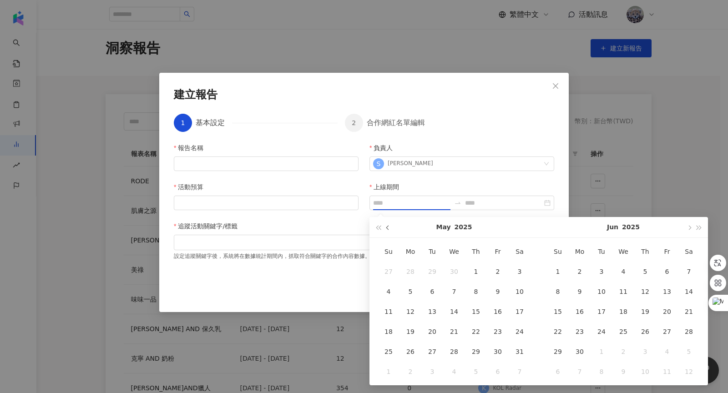
click at [387, 230] on button "button" at bounding box center [388, 227] width 10 height 20
click at [388, 228] on span "button" at bounding box center [388, 227] width 5 height 5
type input "**********"
click at [216, 248] on div at bounding box center [364, 242] width 380 height 15
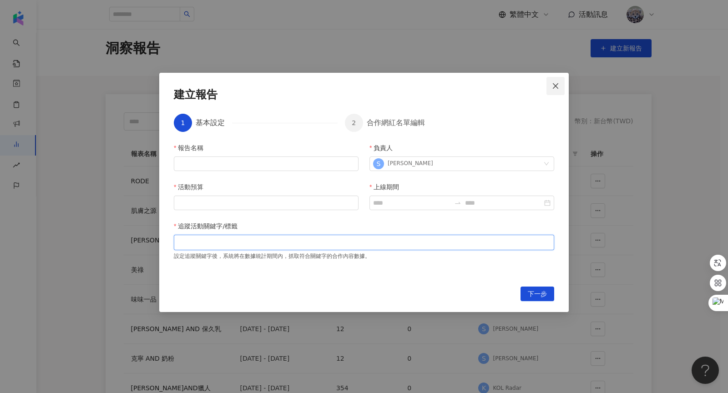
click at [555, 91] on button "Close" at bounding box center [555, 86] width 18 height 18
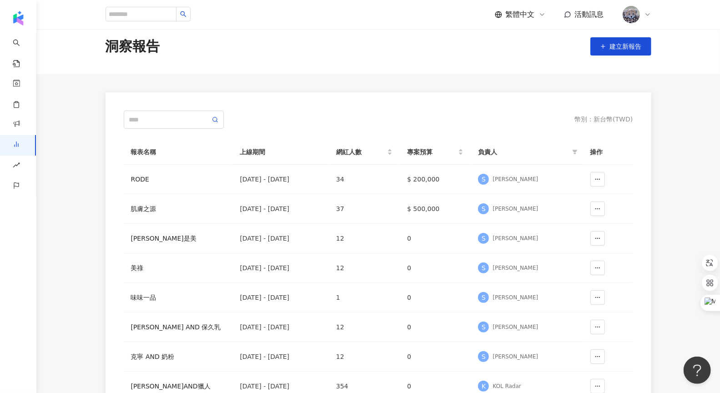
scroll to position [10, 0]
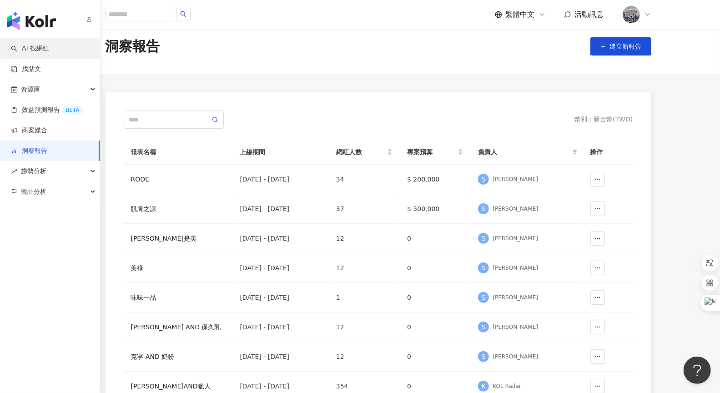
click at [36, 50] on link "AI 找網紅" at bounding box center [30, 48] width 38 height 9
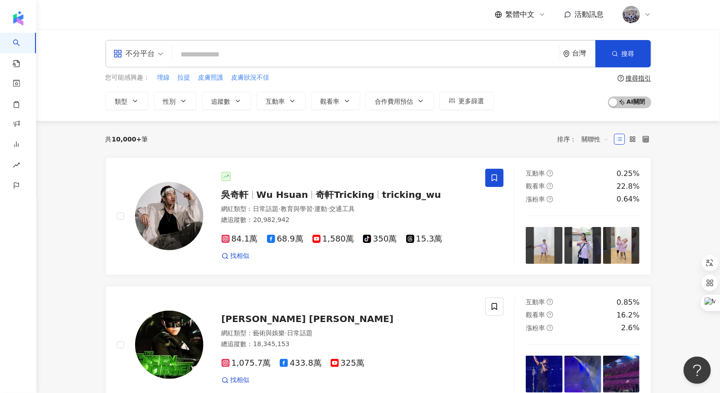
click at [240, 59] on input "search" at bounding box center [365, 54] width 379 height 17
click at [207, 59] on input "search" at bounding box center [365, 54] width 379 height 17
click at [218, 59] on input "search" at bounding box center [365, 54] width 379 height 17
drag, startPoint x: 176, startPoint y: 58, endPoint x: 297, endPoint y: 58, distance: 120.1
click at [297, 58] on input "search" at bounding box center [365, 54] width 379 height 17
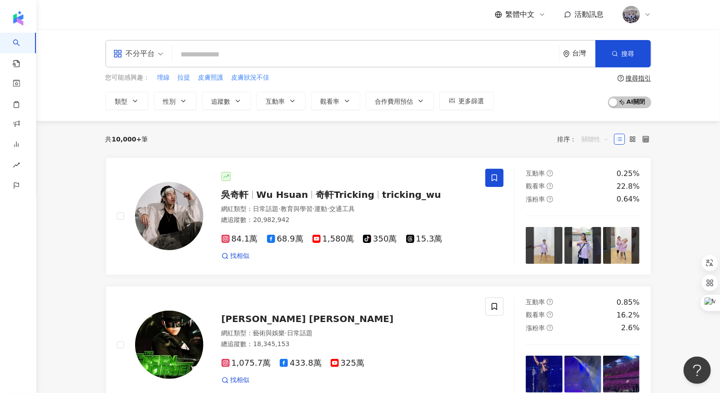
click at [602, 134] on span "關聯性" at bounding box center [595, 139] width 27 height 15
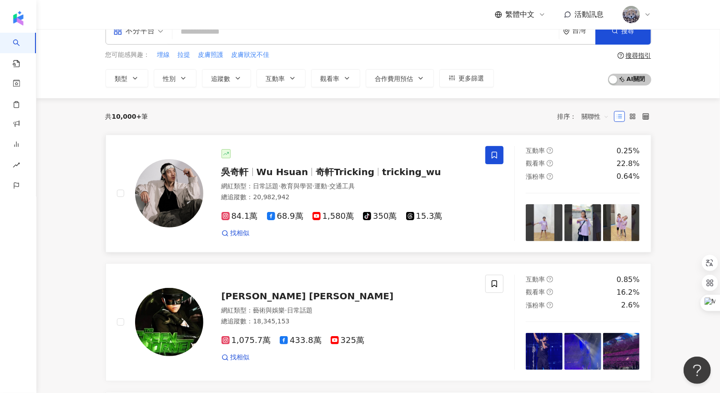
scroll to position [15, 0]
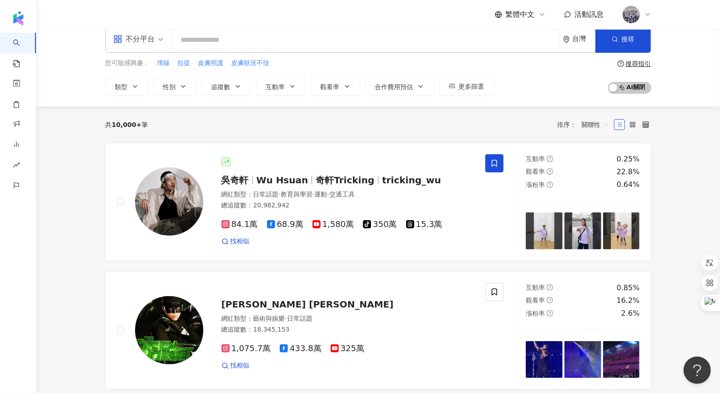
click at [187, 43] on input "search" at bounding box center [365, 39] width 379 height 17
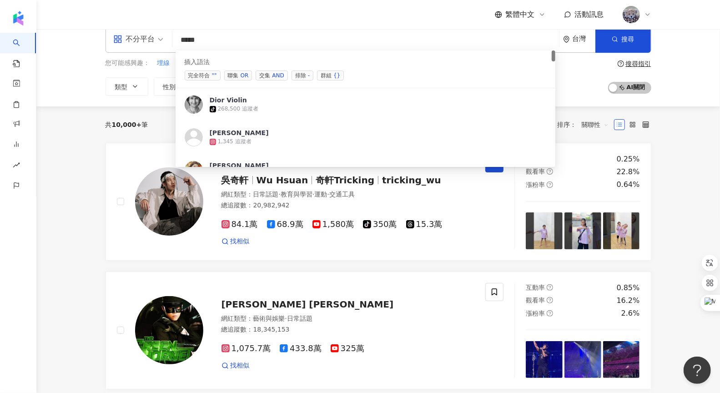
click at [272, 79] on div "AND" at bounding box center [278, 75] width 12 height 9
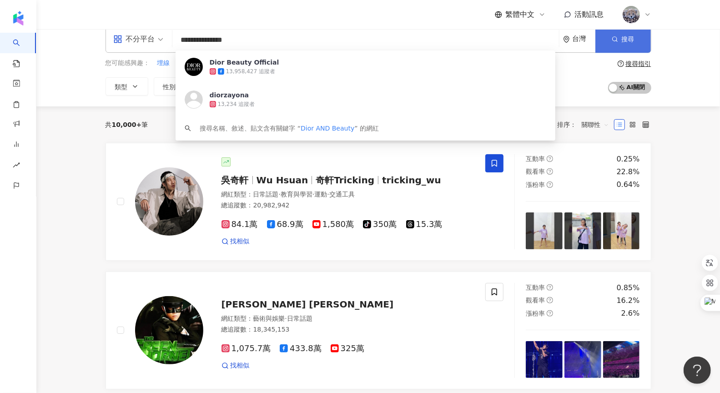
type input "**********"
click at [609, 34] on button "搜尋" at bounding box center [622, 38] width 55 height 27
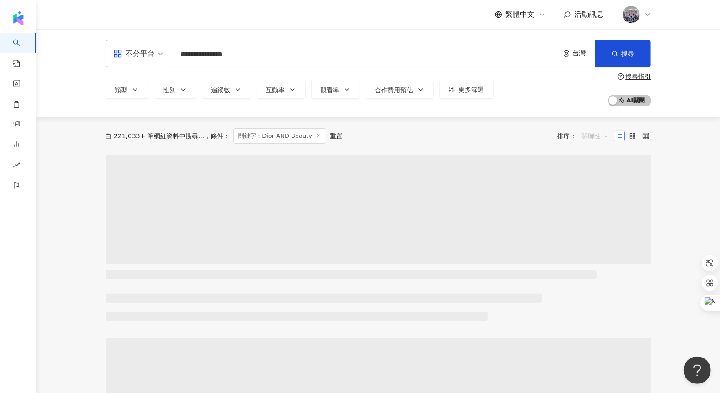
click at [591, 136] on span "關聯性" at bounding box center [595, 136] width 27 height 15
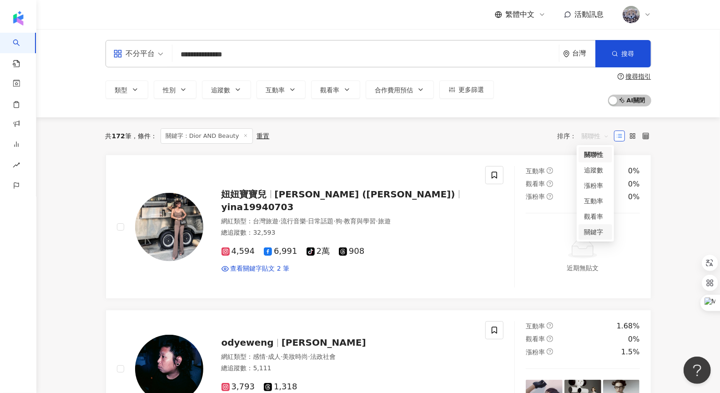
click at [598, 231] on div "關鍵字" at bounding box center [595, 232] width 23 height 10
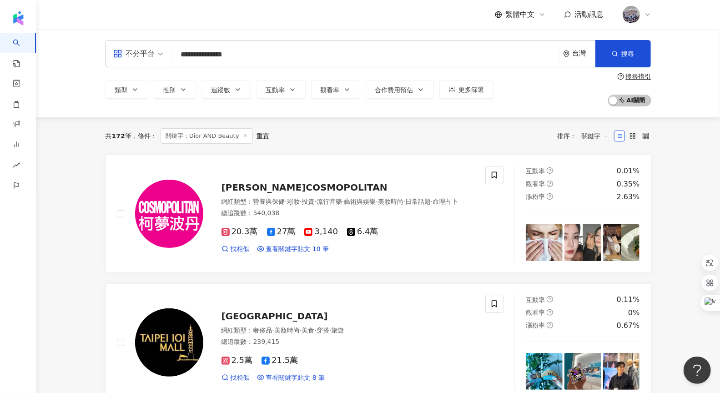
click at [257, 47] on input "**********" at bounding box center [365, 54] width 379 height 17
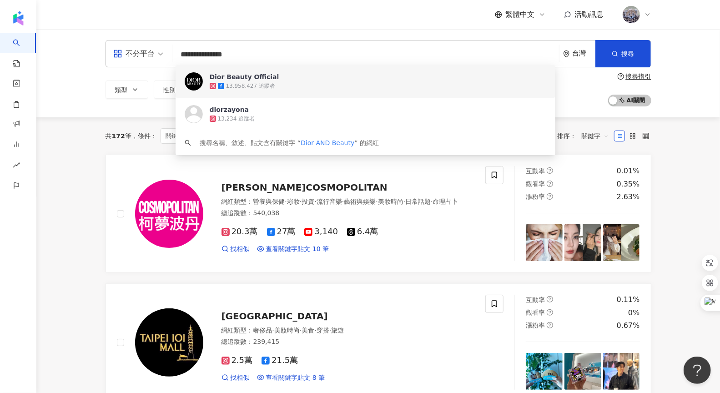
click at [291, 57] on input "**********" at bounding box center [365, 54] width 379 height 17
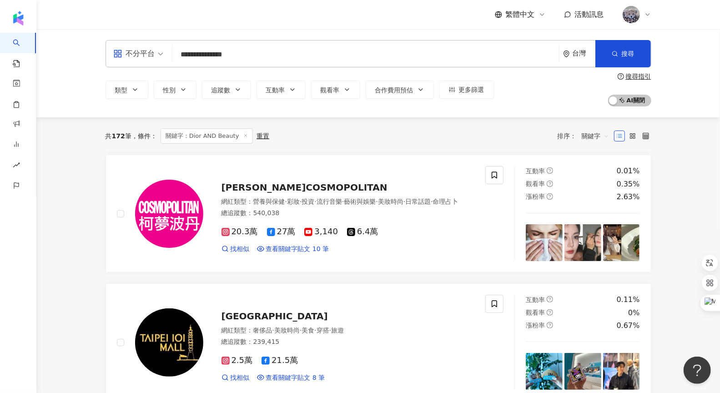
click at [705, 101] on div "**********" at bounding box center [378, 73] width 684 height 88
click at [648, 135] on icon at bounding box center [646, 136] width 6 height 6
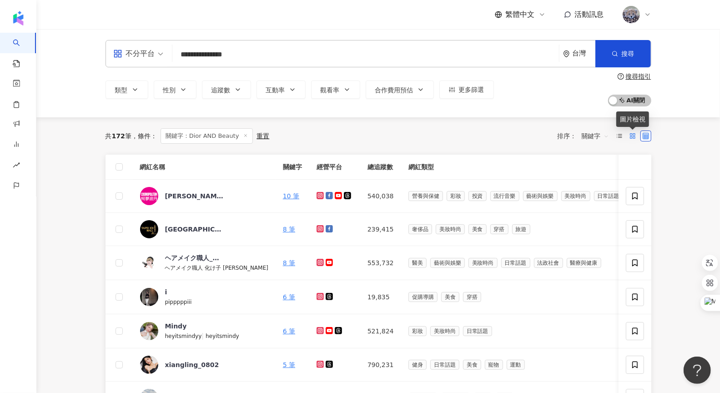
click at [633, 136] on rect at bounding box center [634, 137] width 2 height 2
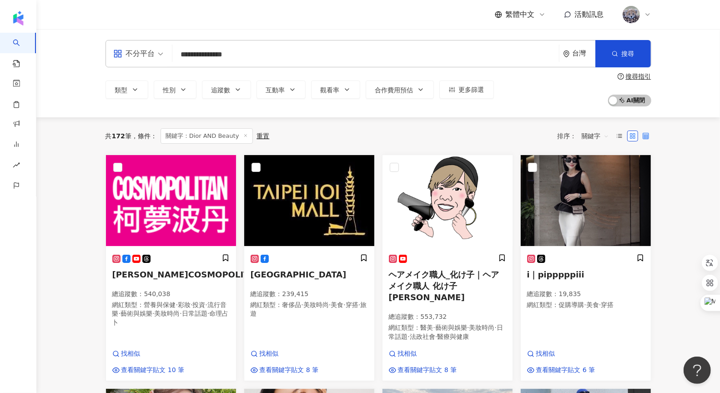
click at [646, 134] on icon at bounding box center [646, 136] width 6 height 6
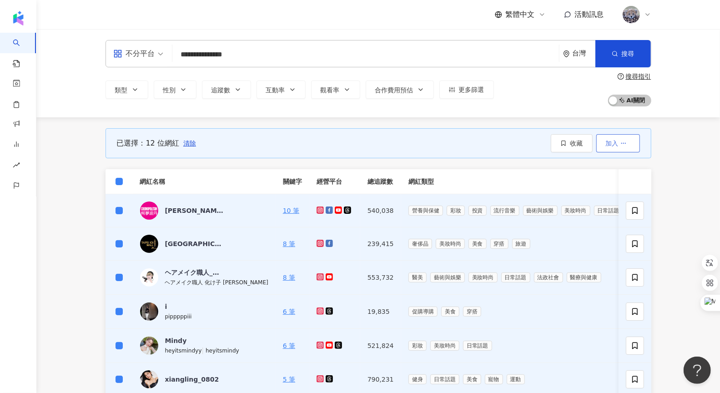
click at [606, 143] on span "加入" at bounding box center [612, 143] width 13 height 7
click at [610, 203] on span "加入洞察報告" at bounding box center [601, 201] width 38 height 7
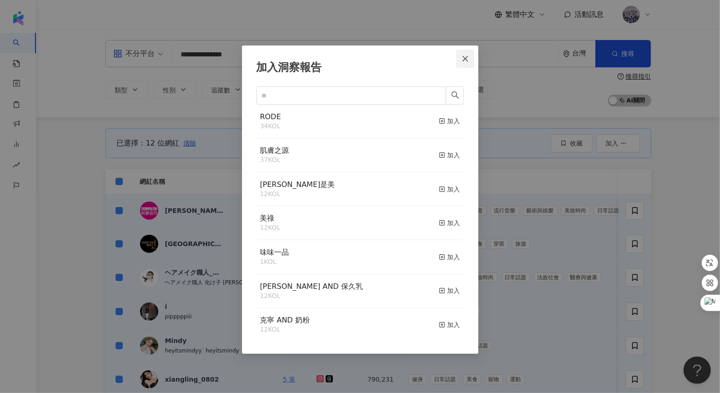
click at [469, 61] on span "Close" at bounding box center [465, 58] width 18 height 7
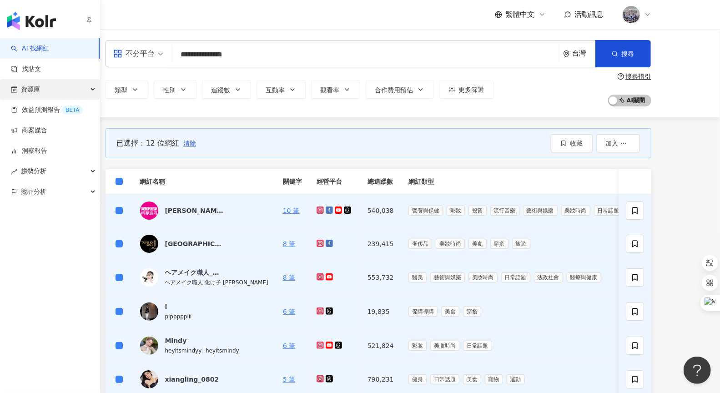
click at [46, 96] on div "資源庫" at bounding box center [50, 89] width 100 height 20
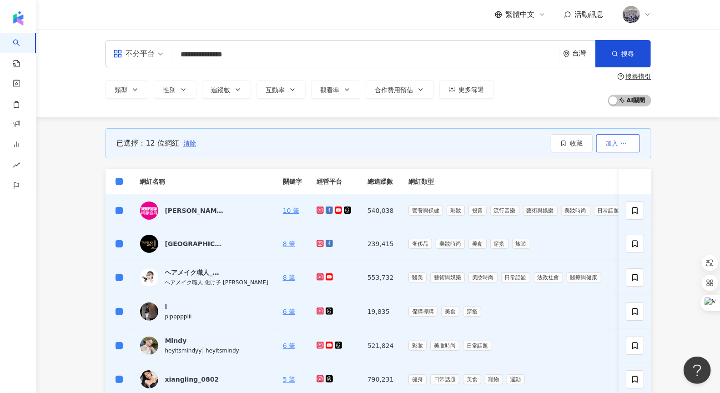
click at [611, 141] on span "加入" at bounding box center [612, 143] width 13 height 7
click at [483, 166] on div "已選擇：12 位網紅 清除 收藏 加入" at bounding box center [379, 143] width 546 height 52
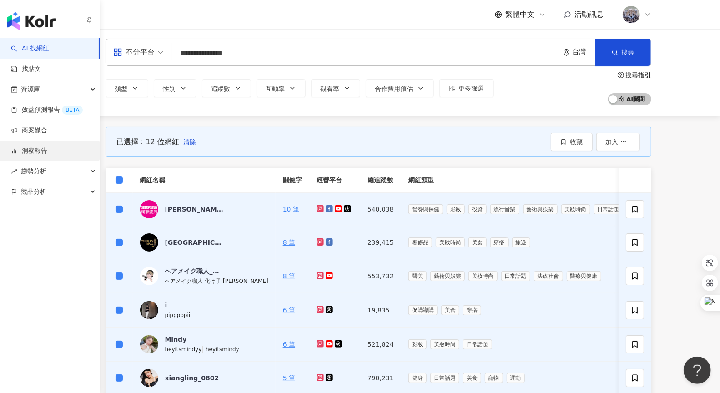
scroll to position [2, 0]
click at [39, 146] on link "洞察報告" at bounding box center [29, 150] width 36 height 9
